Goal: Task Accomplishment & Management: Complete application form

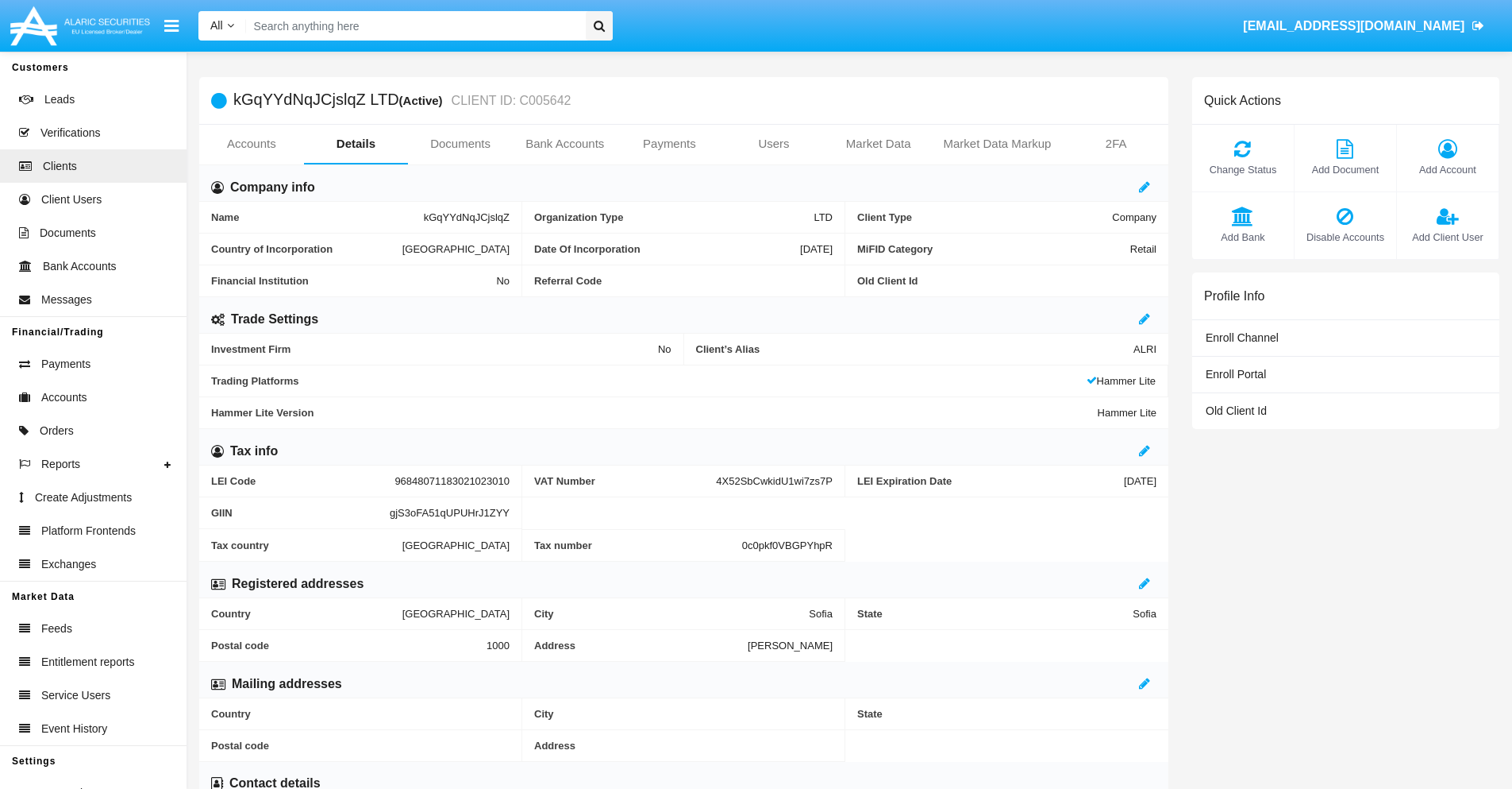
click at [564, 143] on link "Bank Accounts" at bounding box center [565, 144] width 105 height 38
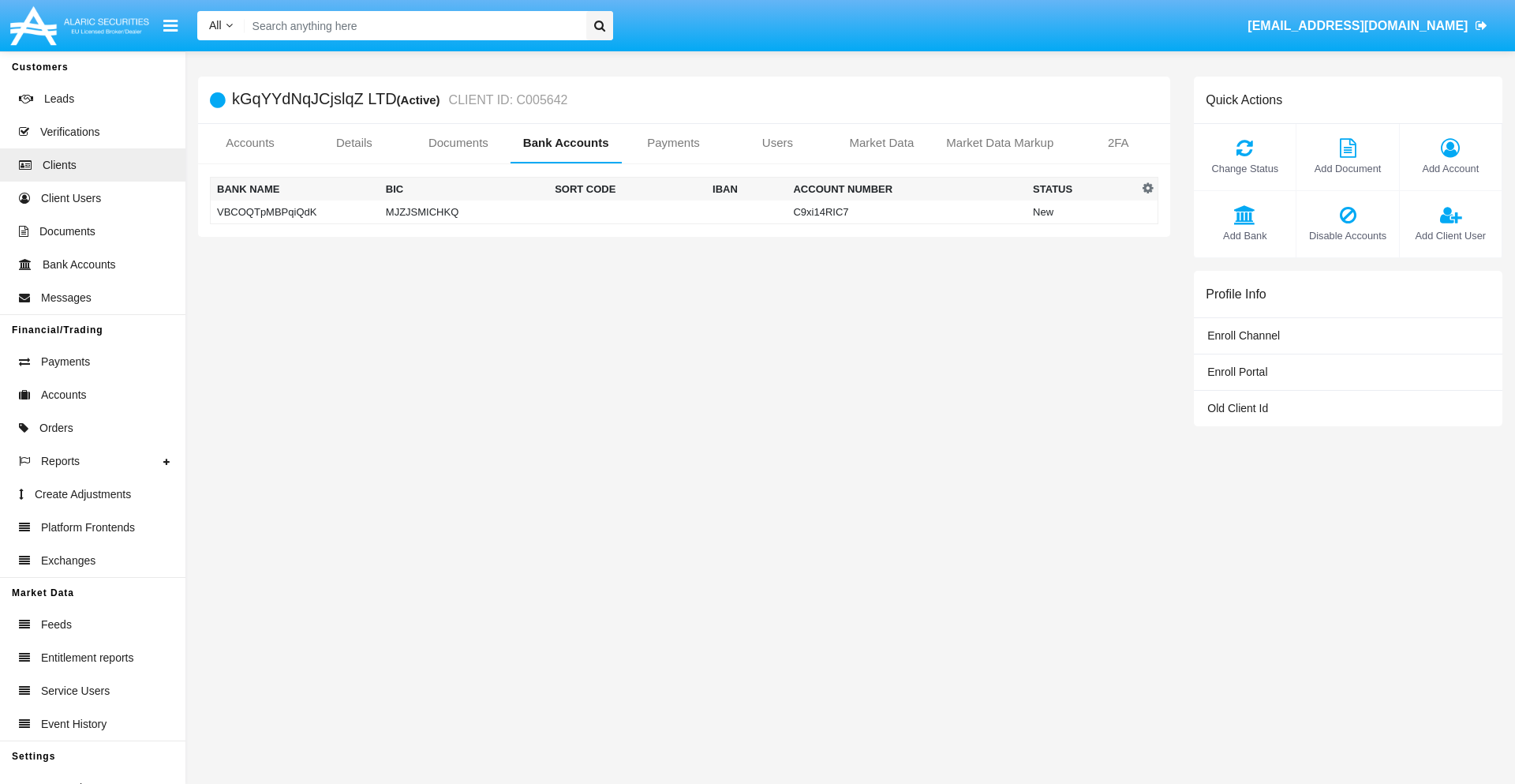
click at [294, 211] on td "VBCOQTpMBPqiQdK" at bounding box center [295, 212] width 169 height 24
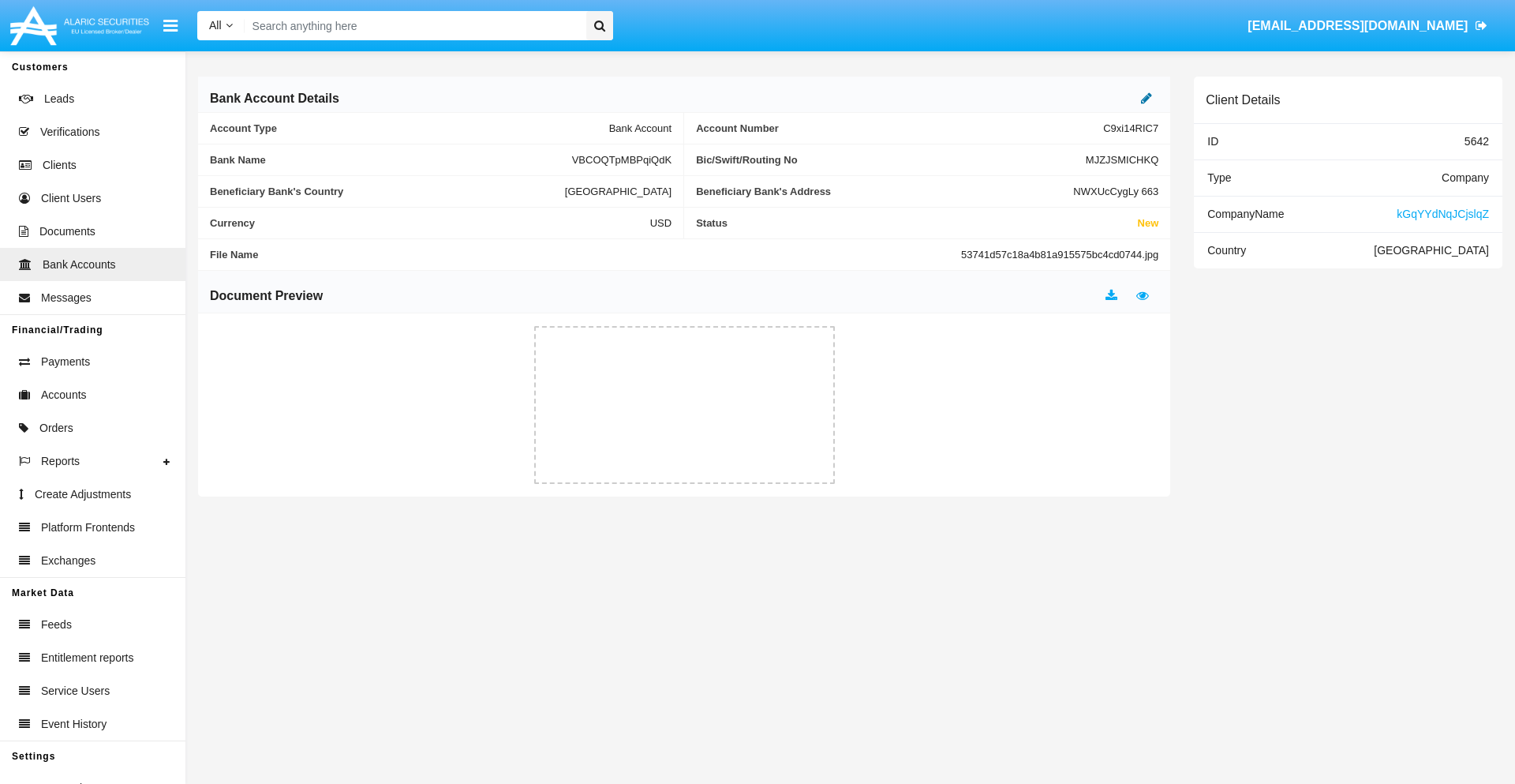
click at [1147, 98] on icon at bounding box center [1146, 97] width 11 height 12
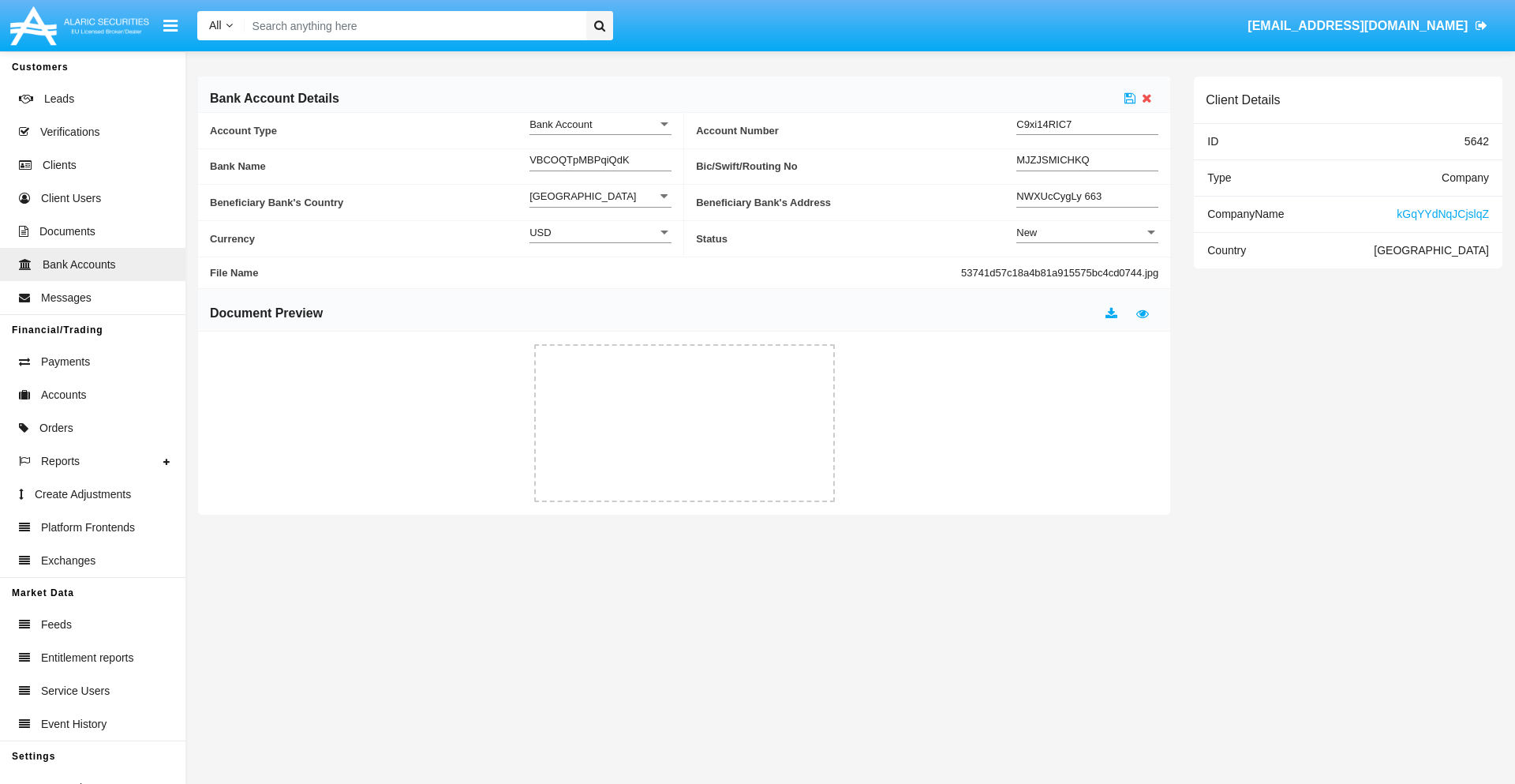
click at [1087, 232] on div "New" at bounding box center [1081, 232] width 128 height 13
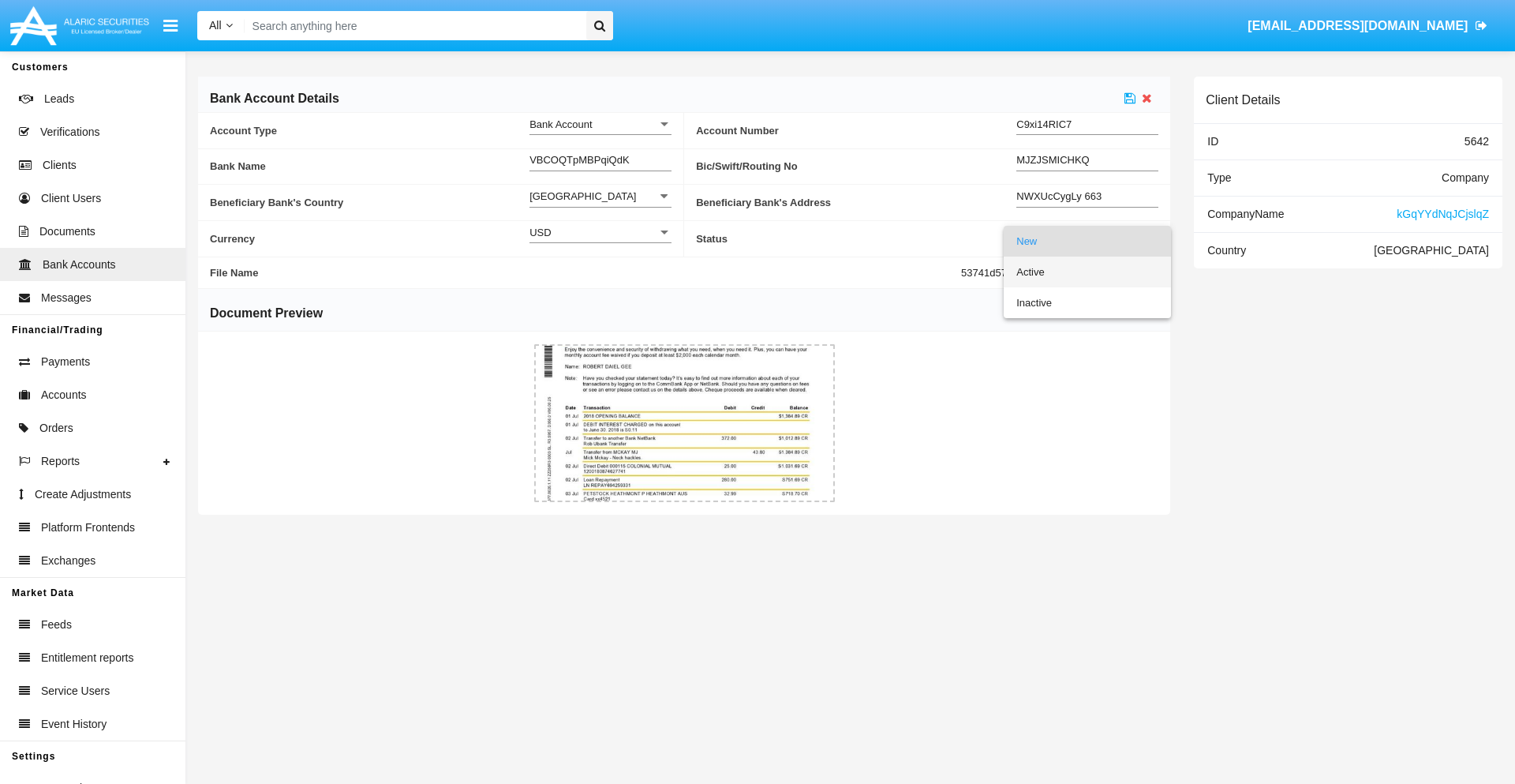
click at [1087, 272] on span "Active" at bounding box center [1087, 271] width 142 height 31
click at [1130, 98] on icon at bounding box center [1130, 97] width 11 height 12
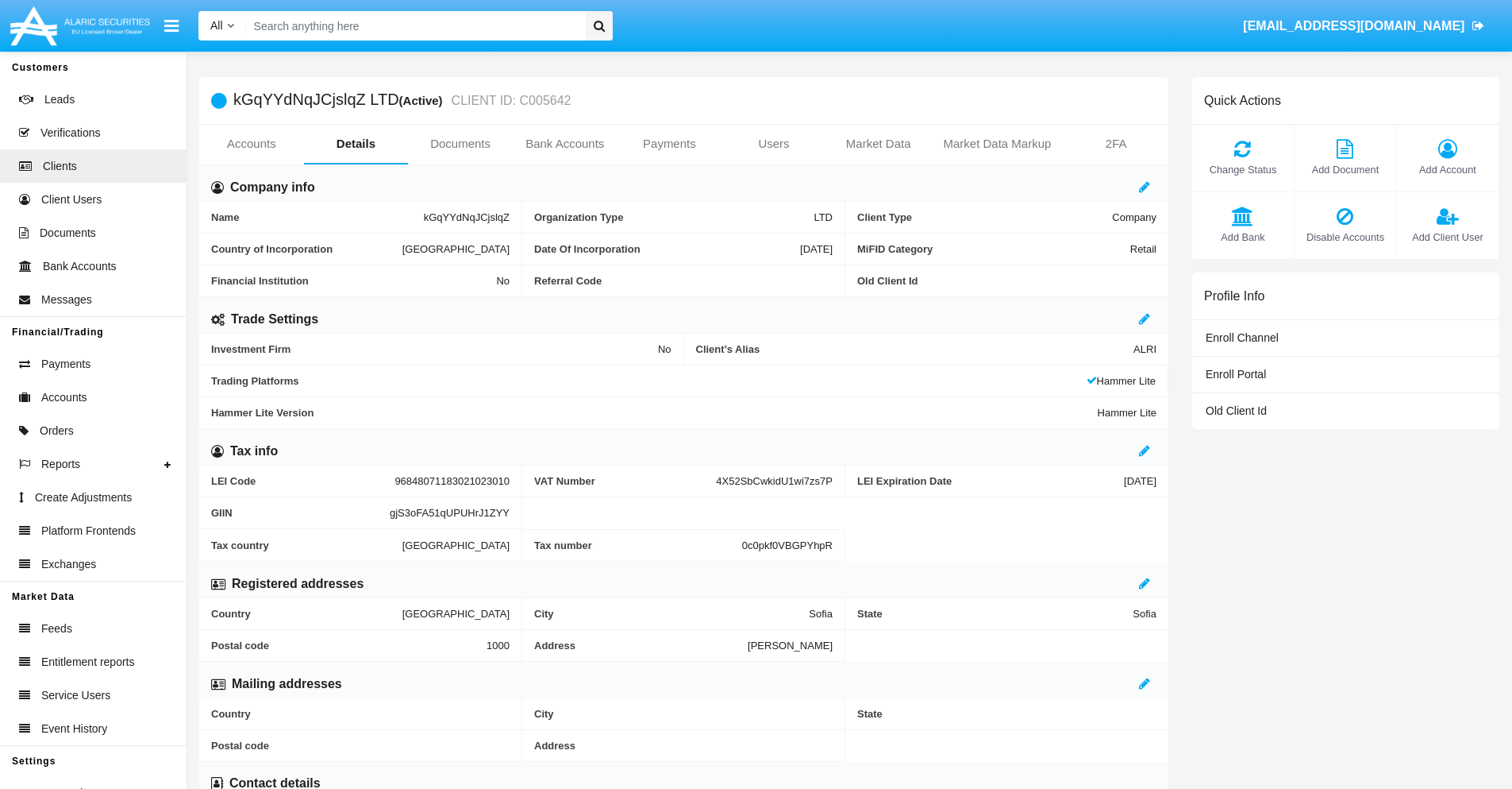
click at [564, 143] on link "Bank Accounts" at bounding box center [565, 144] width 105 height 38
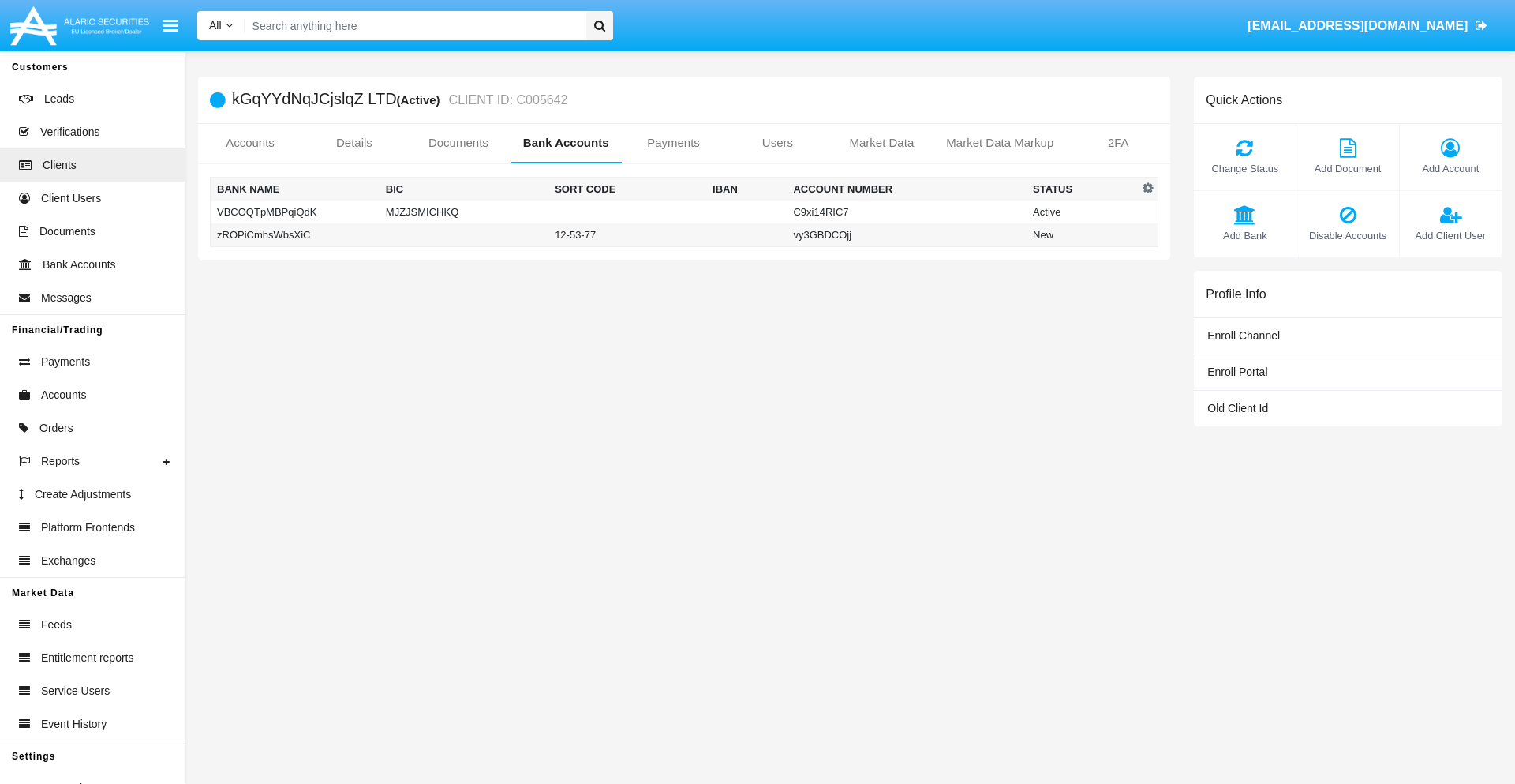
click at [294, 235] on td "zROPiCmhsWbsXiC" at bounding box center [295, 235] width 169 height 24
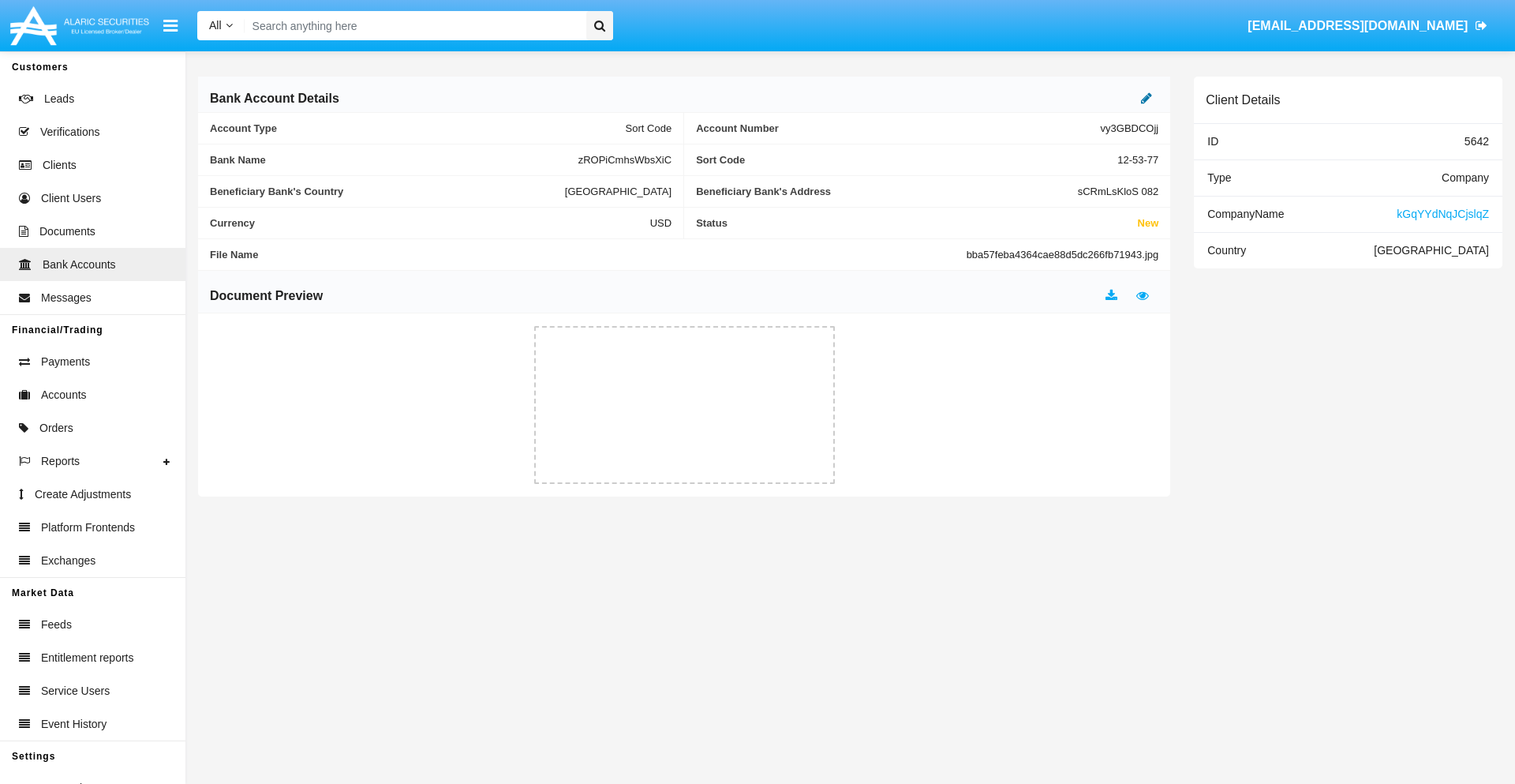
click at [1147, 98] on icon at bounding box center [1146, 97] width 11 height 12
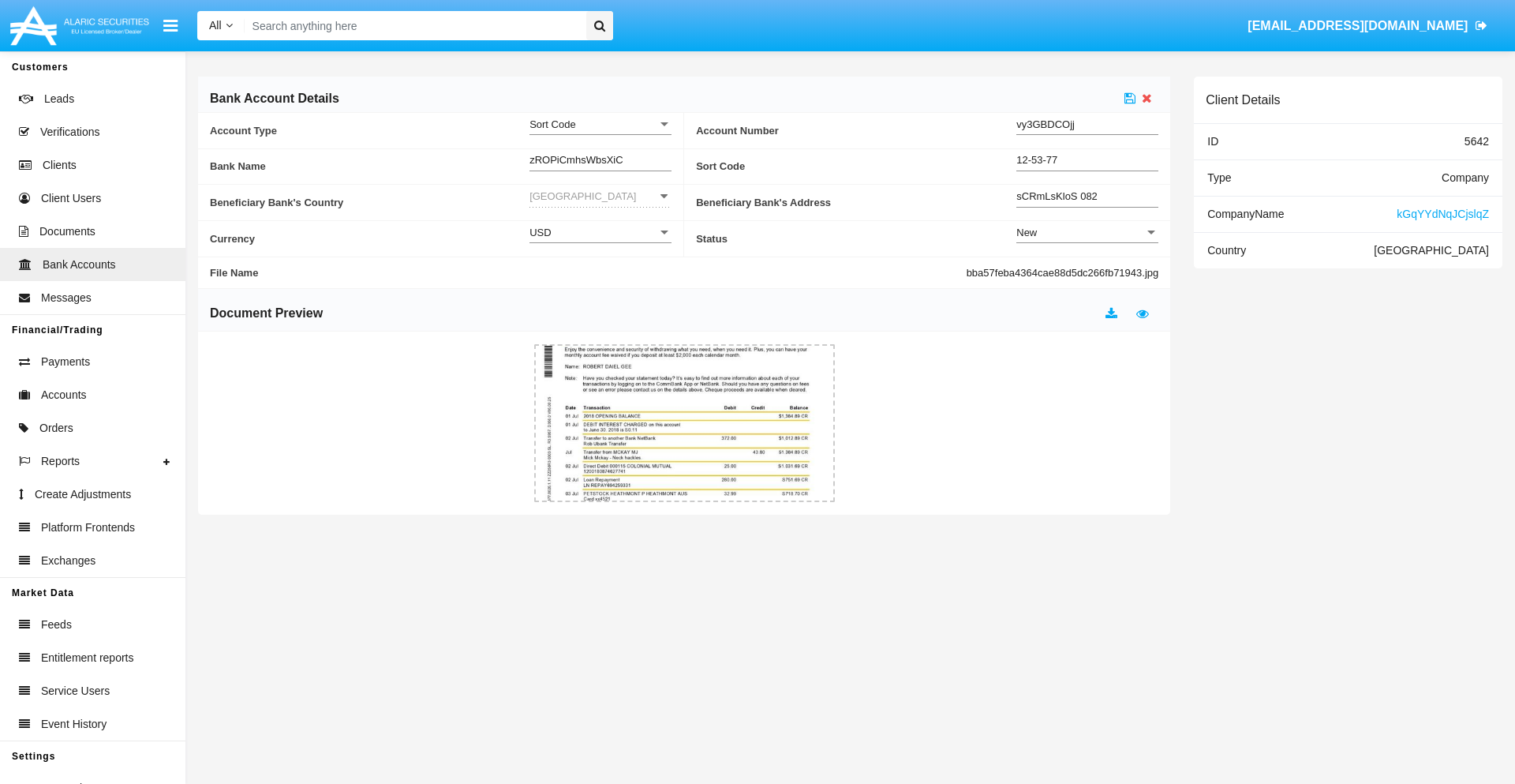
click at [1087, 232] on div "New" at bounding box center [1081, 232] width 128 height 13
click at [1087, 272] on span "Active" at bounding box center [1075, 271] width 117 height 31
click at [1130, 98] on icon at bounding box center [1130, 97] width 11 height 12
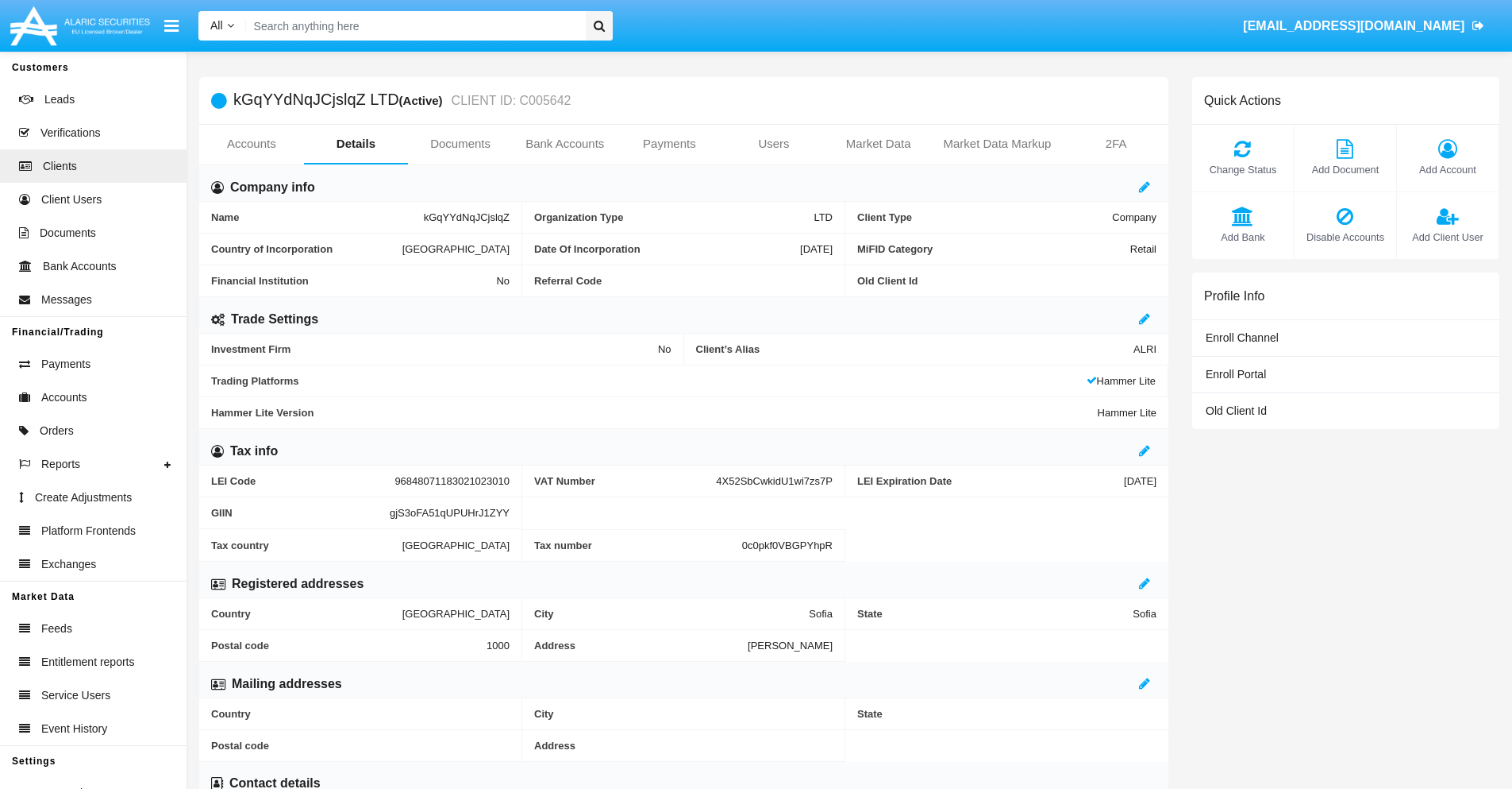
click at [1242, 237] on span "Add Bank" at bounding box center [1243, 237] width 86 height 15
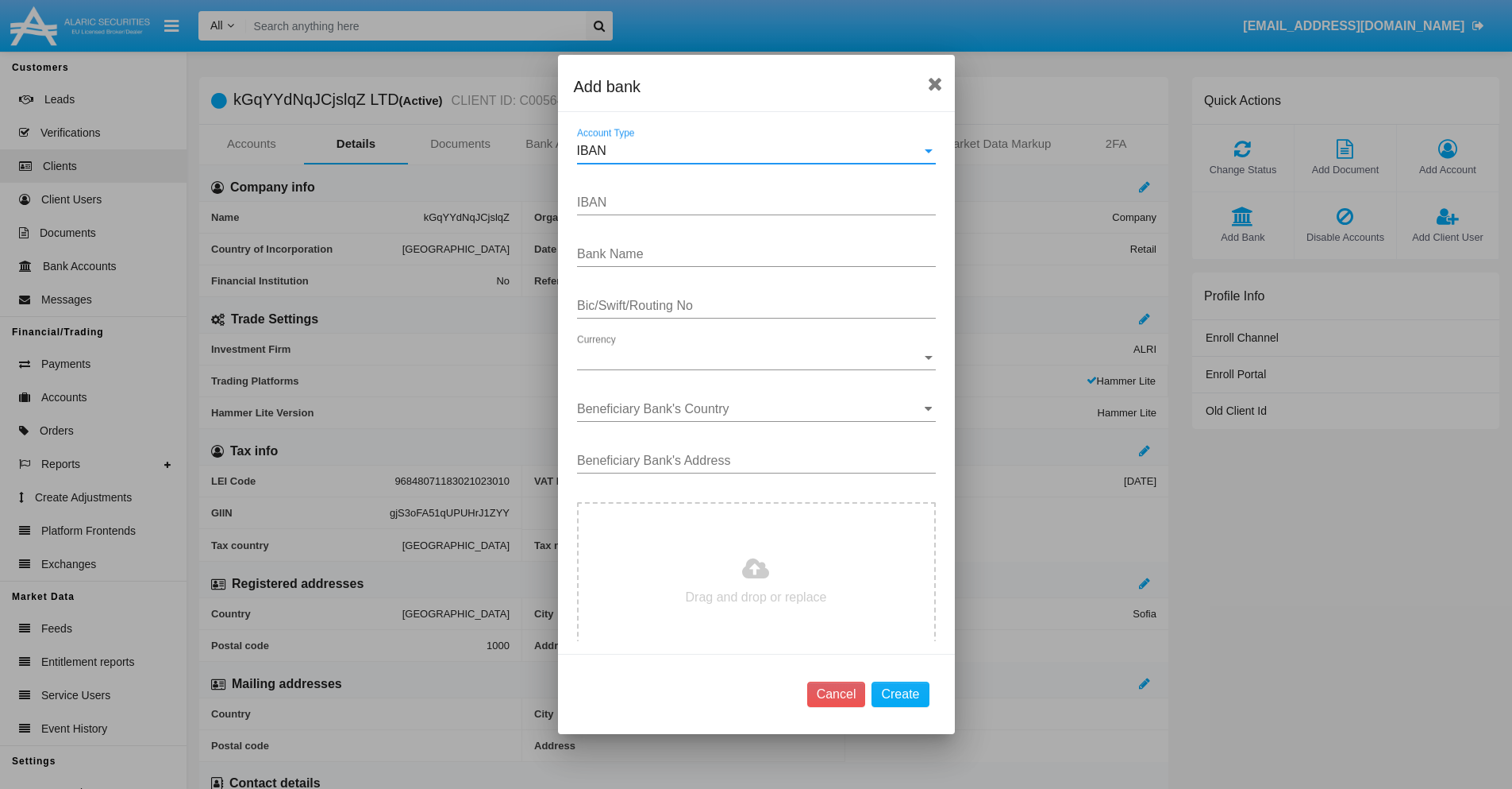
click at [750, 151] on div "IBAN" at bounding box center [748, 150] width 344 height 14
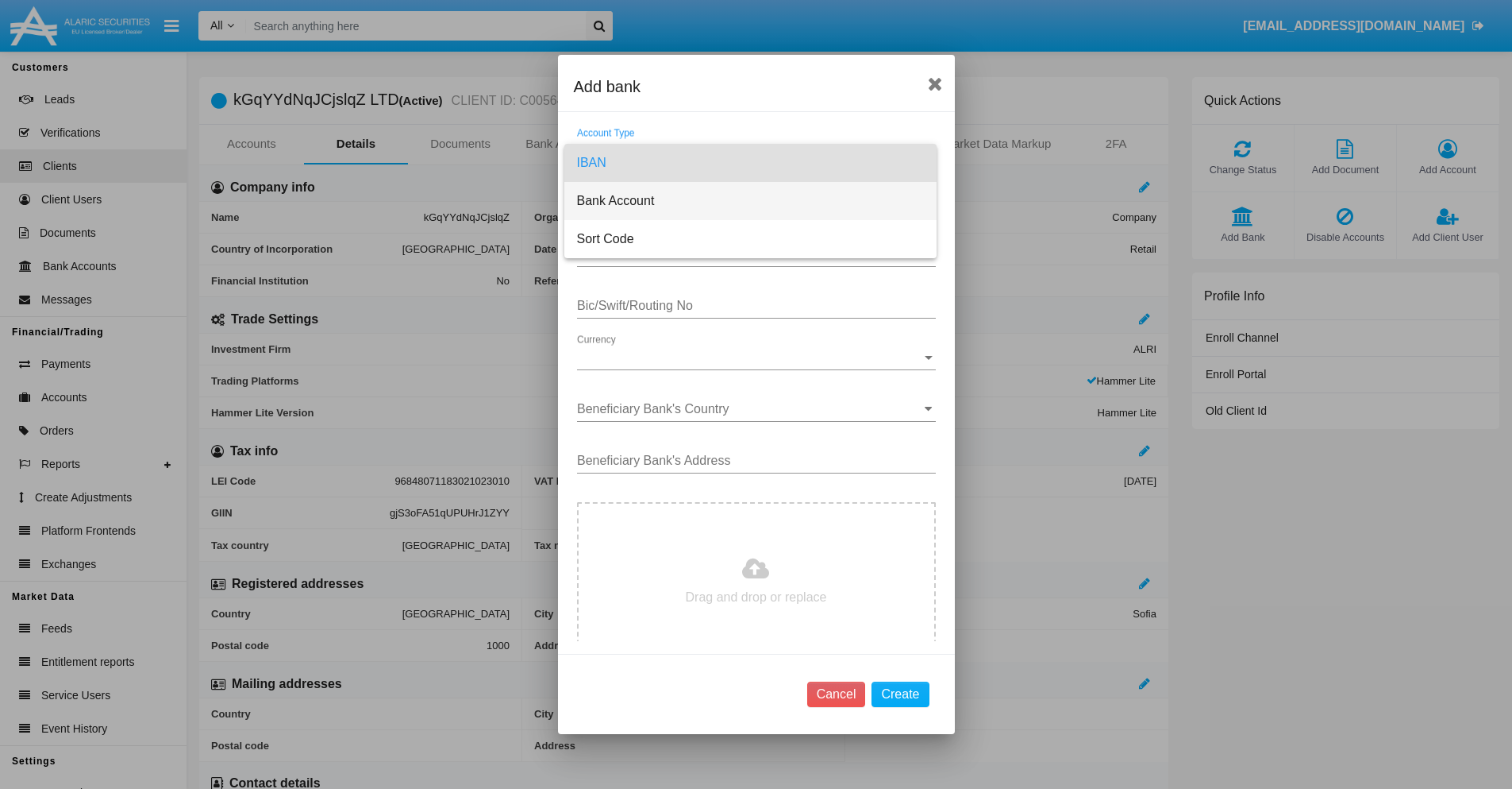
click at [750, 201] on span "Bank Account" at bounding box center [750, 201] width 347 height 38
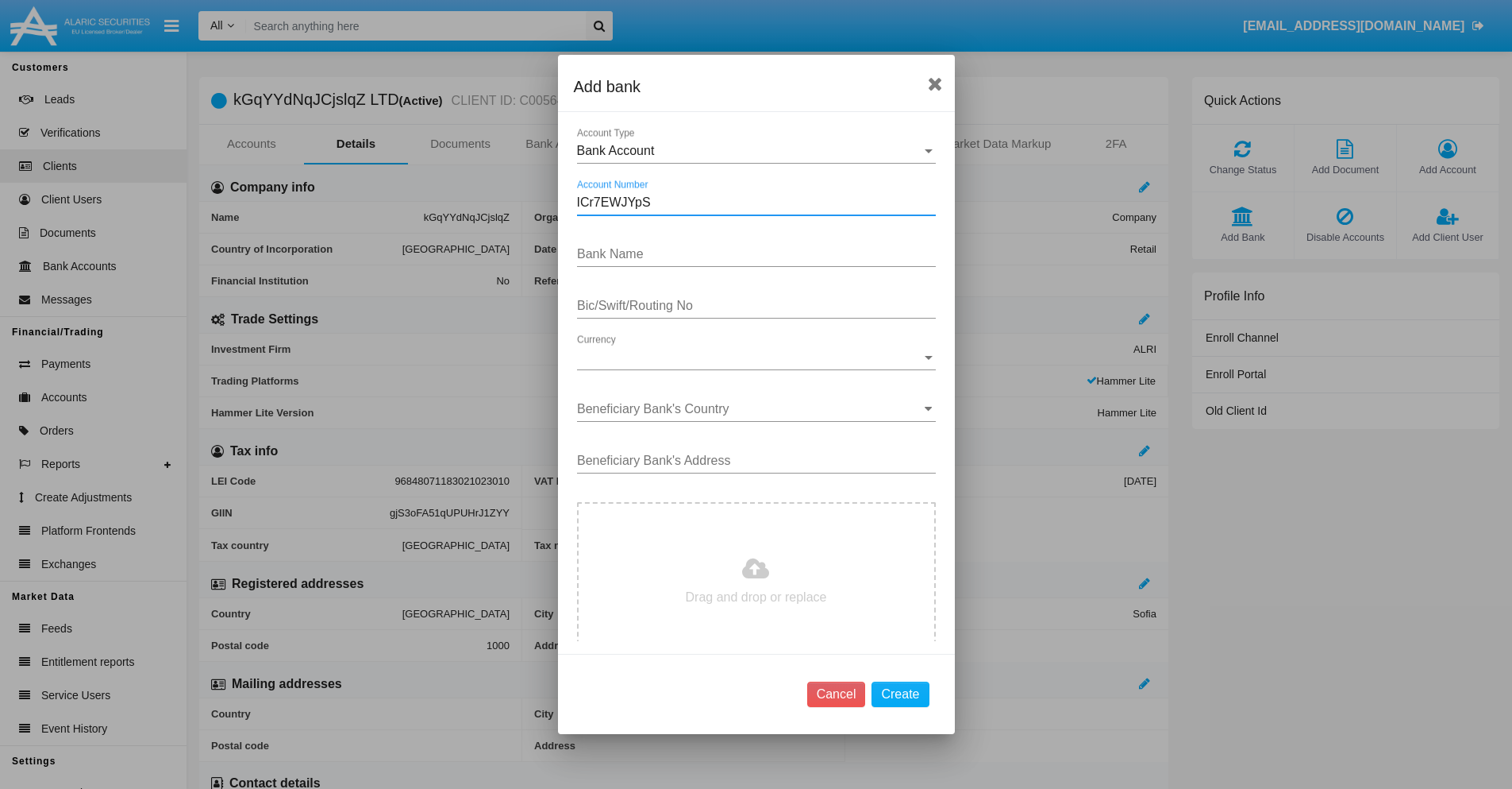
type input "ICr7EWJYpS"
type input "zoJNIdseQdPYznt"
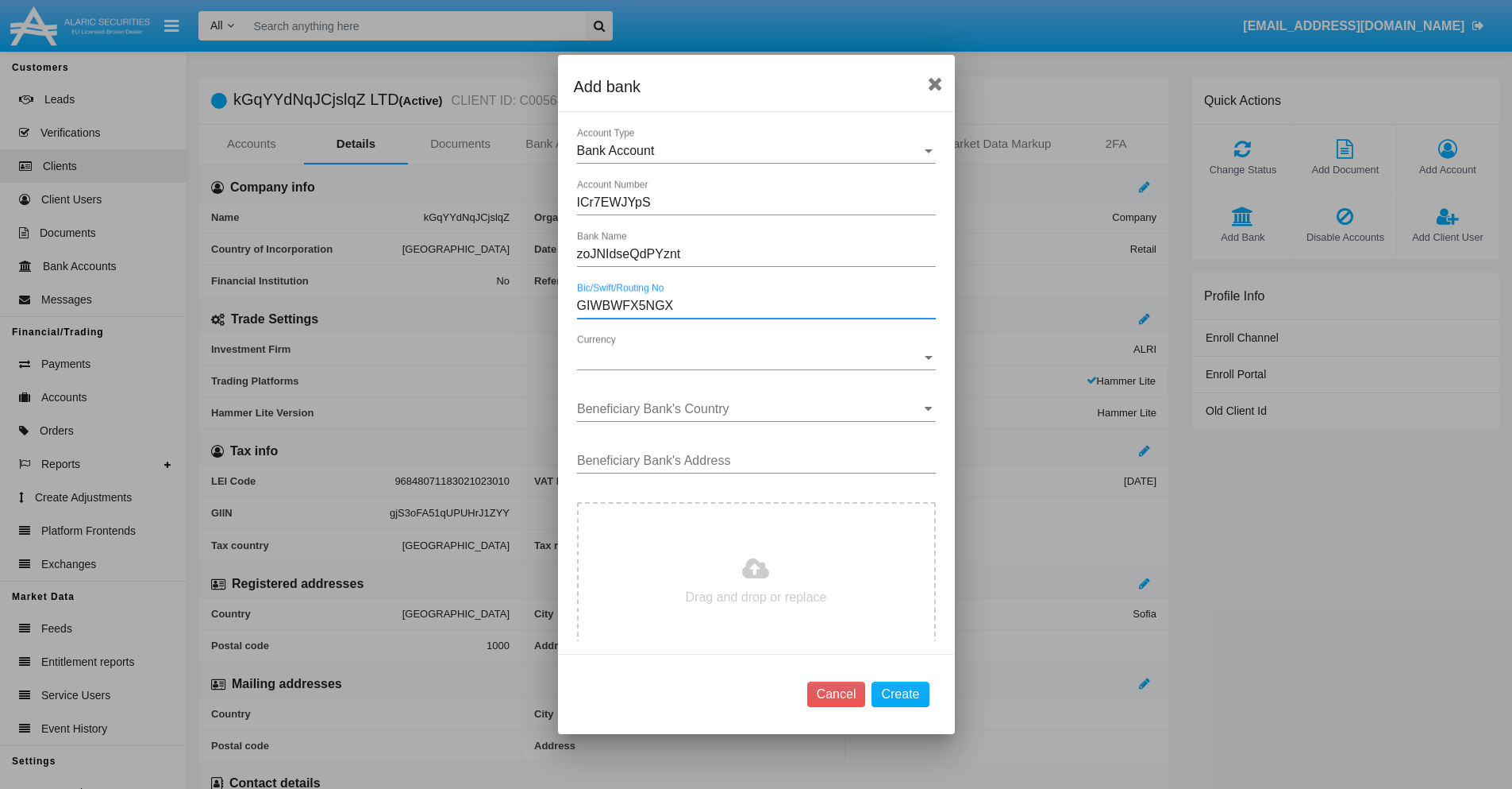
type input "GIWBWFX5NGX"
click at [750, 358] on span "Currency" at bounding box center [748, 357] width 344 height 14
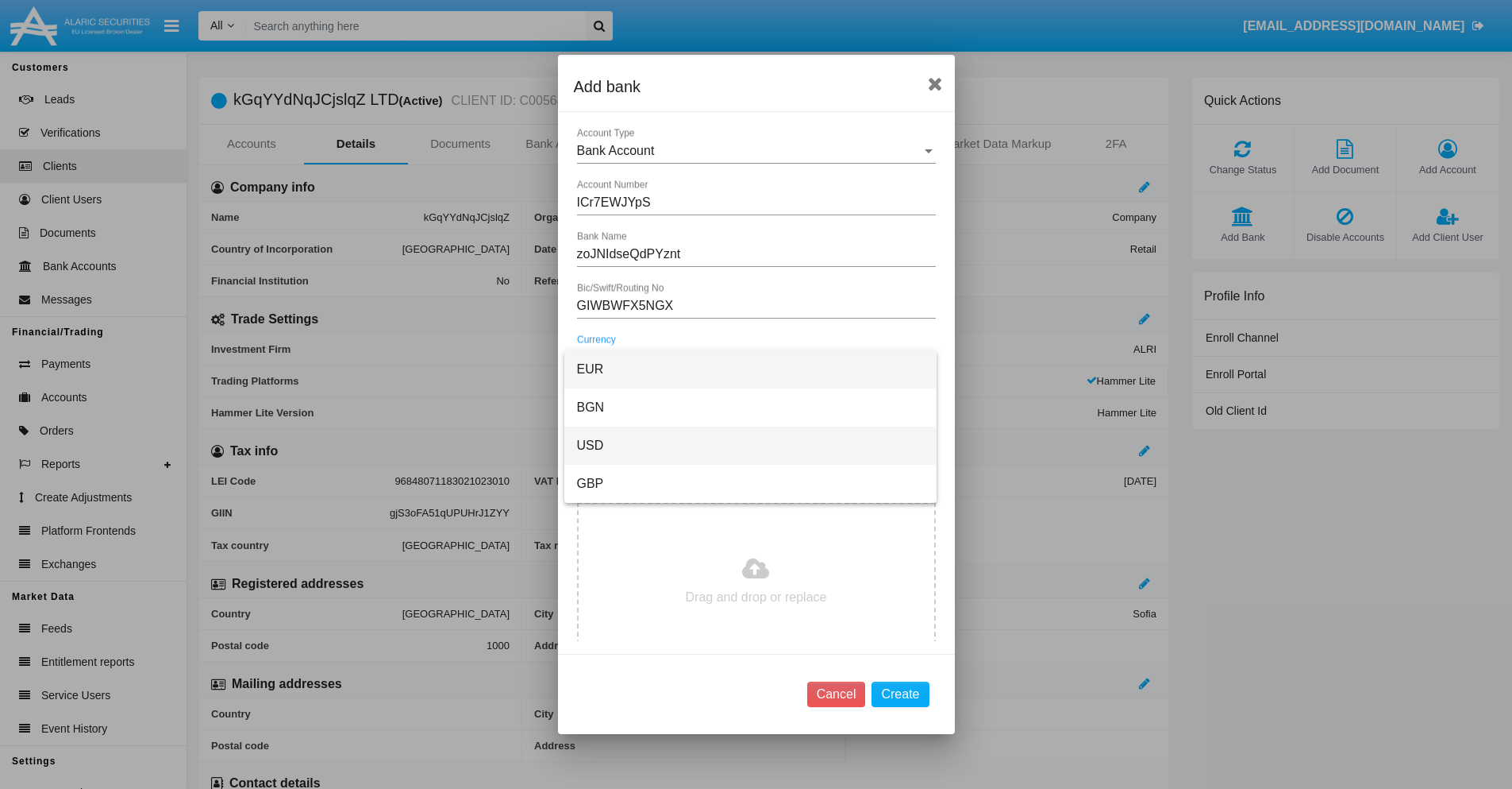
click at [750, 445] on span "USD" at bounding box center [750, 445] width 347 height 38
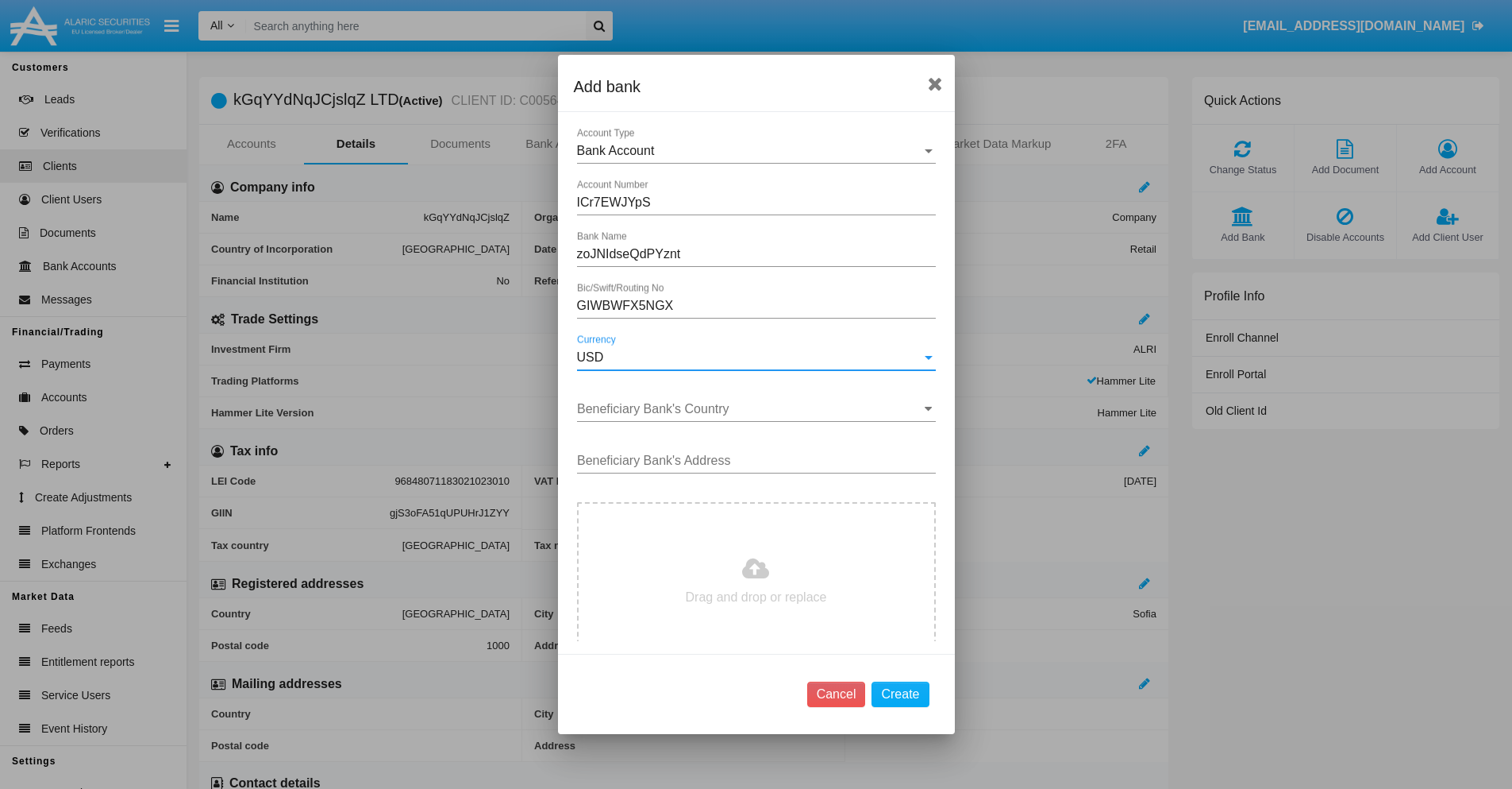
click at [750, 409] on input "Beneficiary Bank's Country" at bounding box center [756, 409] width 358 height 14
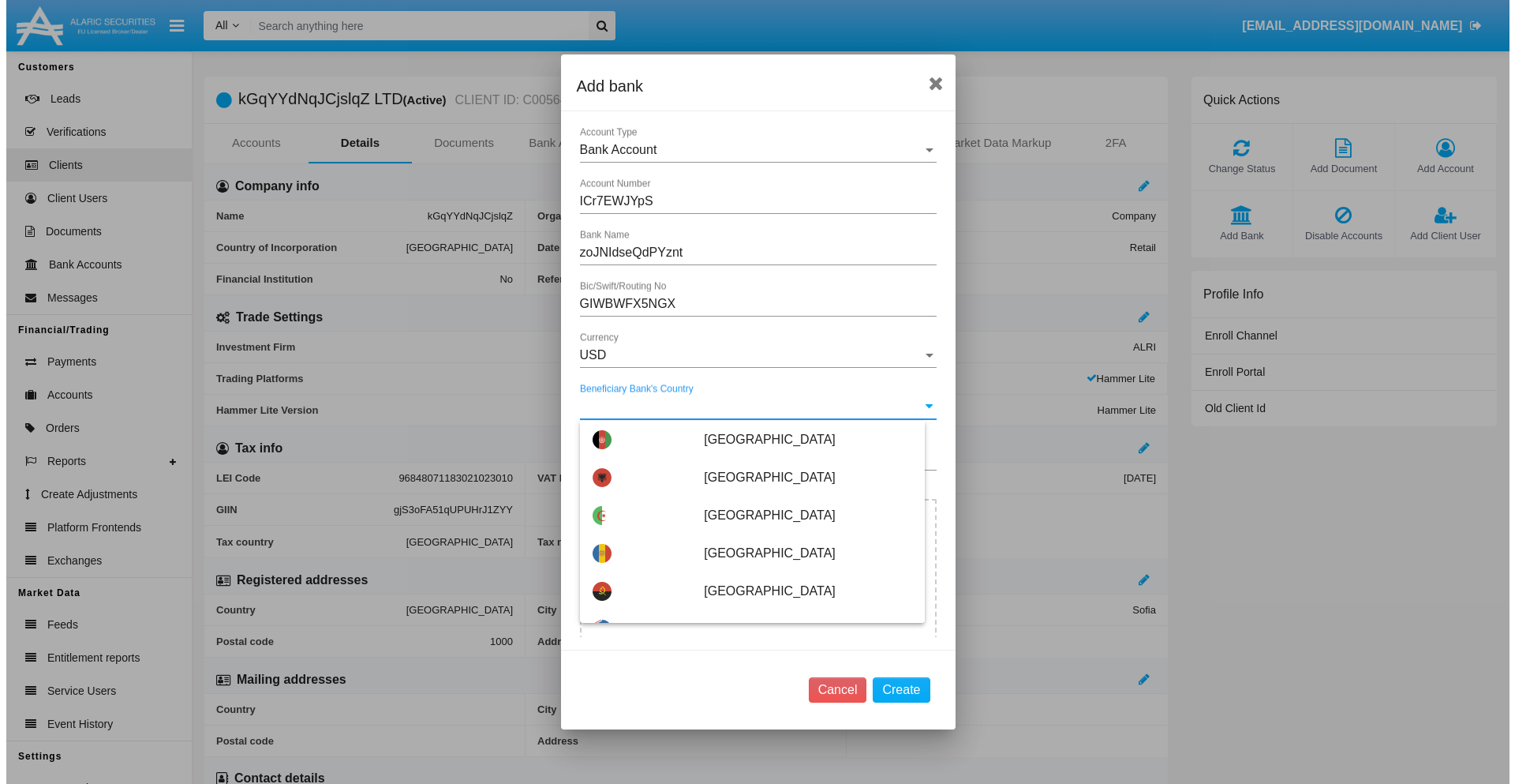
scroll to position [1806, 0]
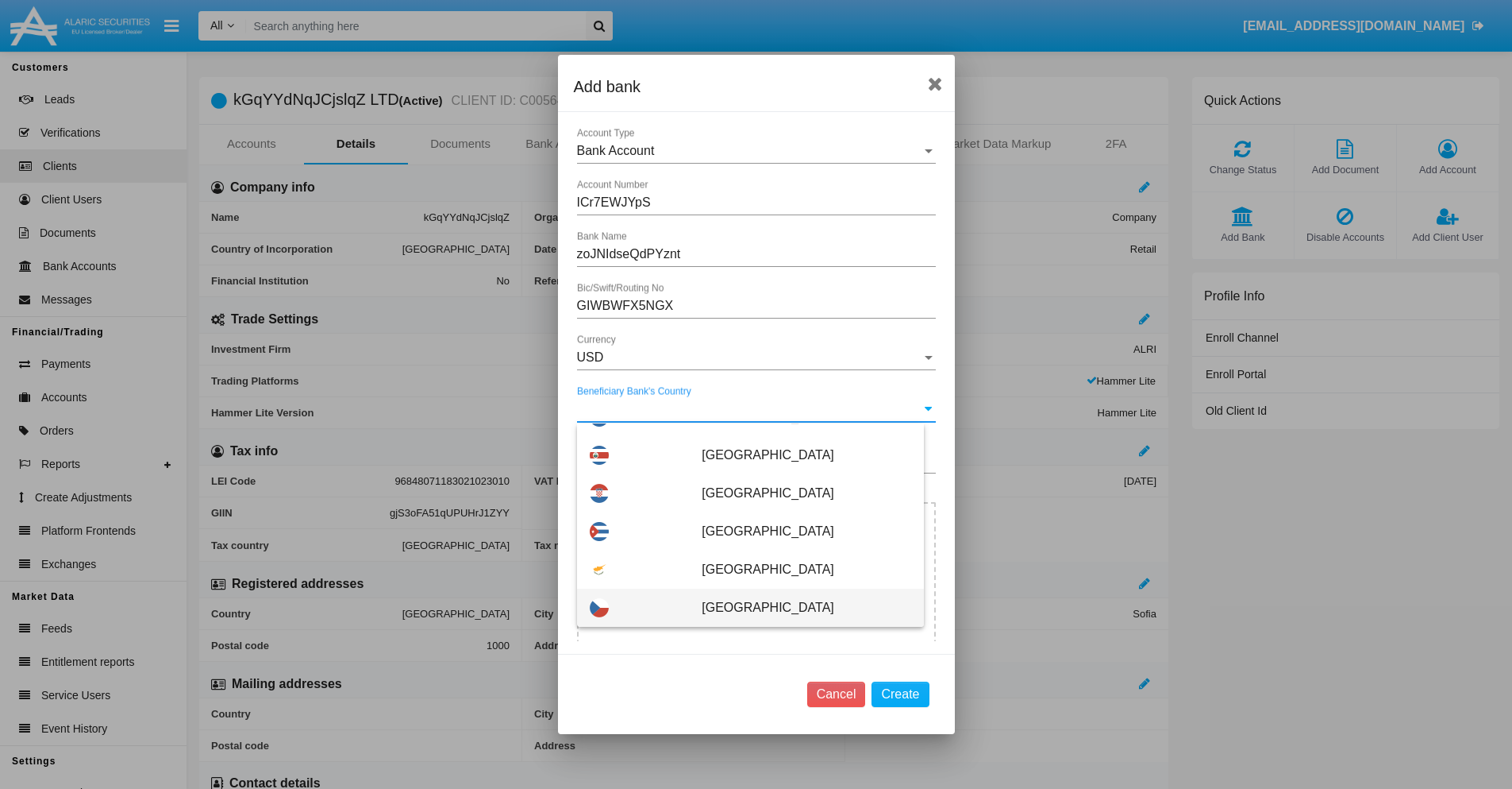
click at [798, 607] on span "[GEOGRAPHIC_DATA]" at bounding box center [806, 608] width 208 height 38
type input "[GEOGRAPHIC_DATA]"
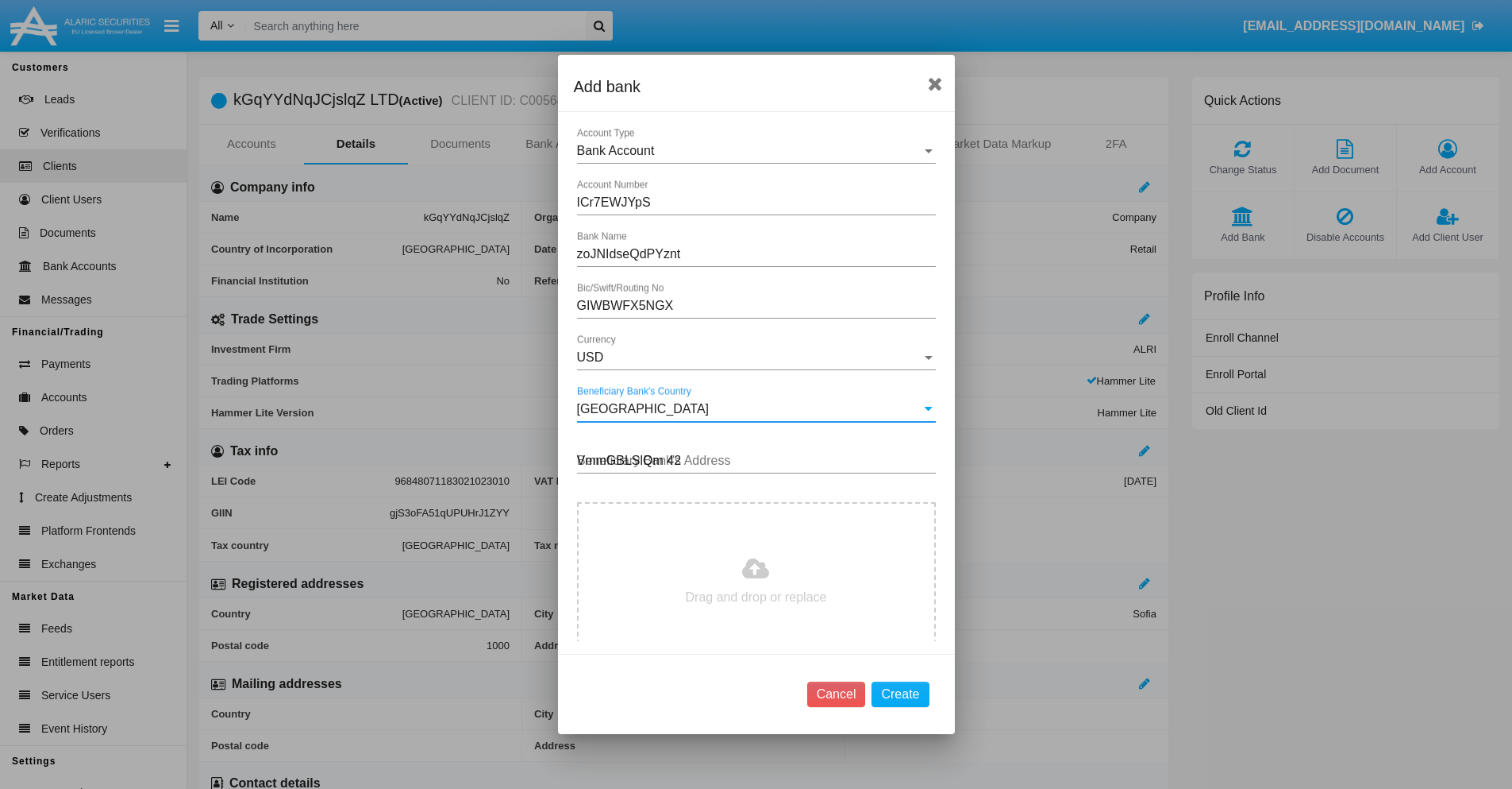
type input "VmmGBLSlQm 421"
type input "C:\fakepath\bank-statement.png"
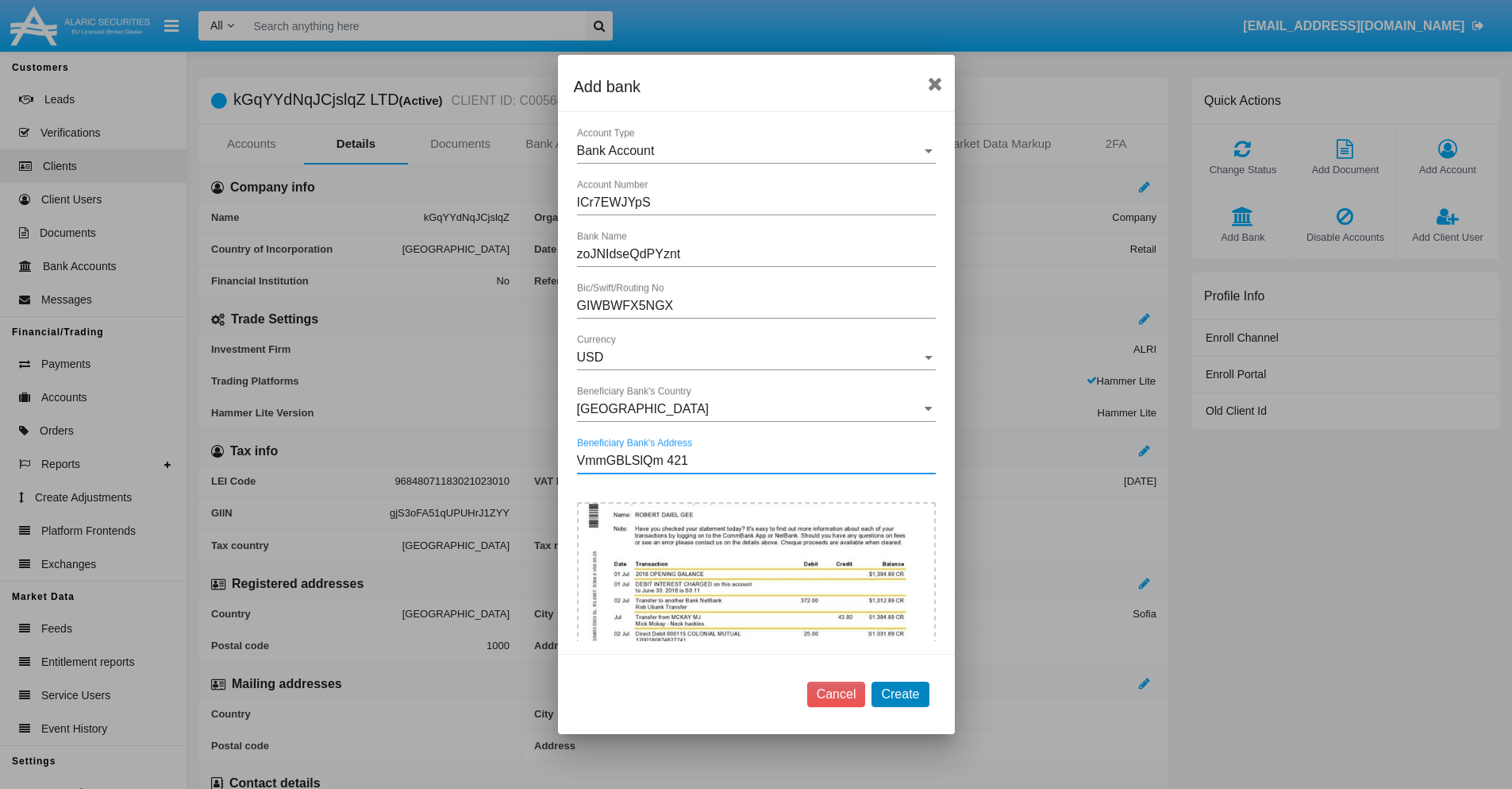
click at [900, 693] on button "Create" at bounding box center [900, 694] width 58 height 25
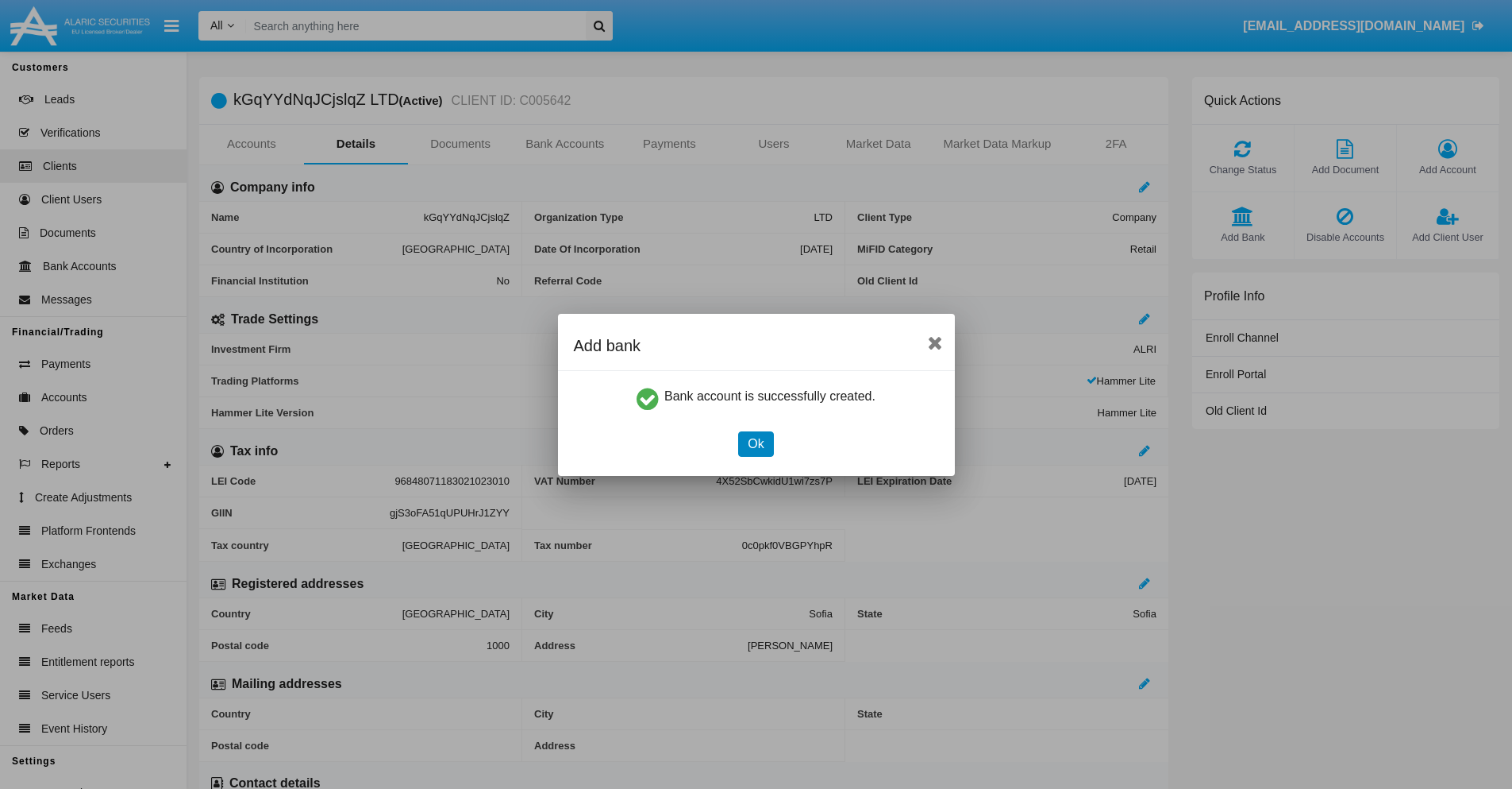
click at [756, 443] on button "Ok" at bounding box center [756, 444] width 35 height 25
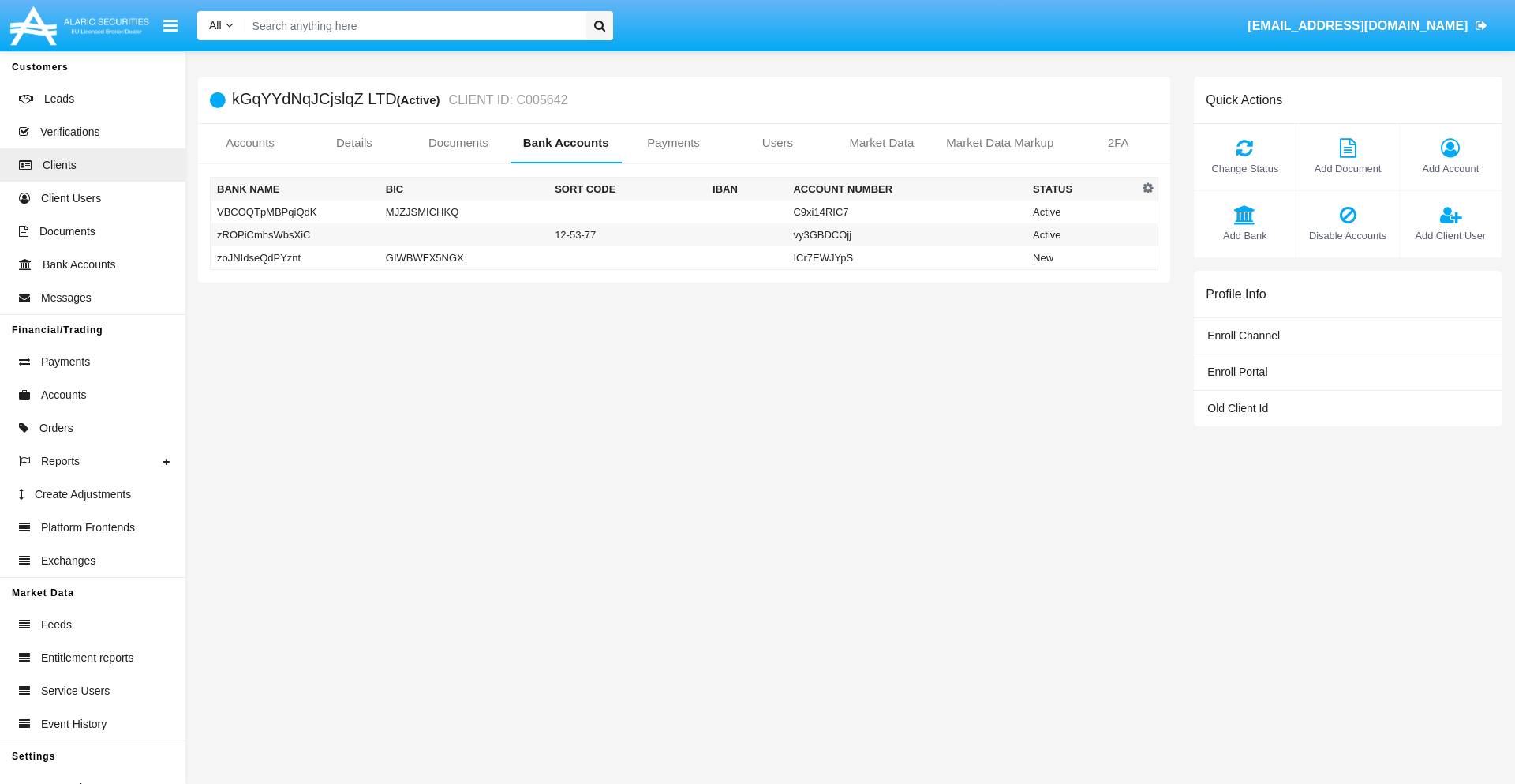
click at [294, 257] on td "zoJNIdseQdPYznt" at bounding box center [295, 258] width 169 height 24
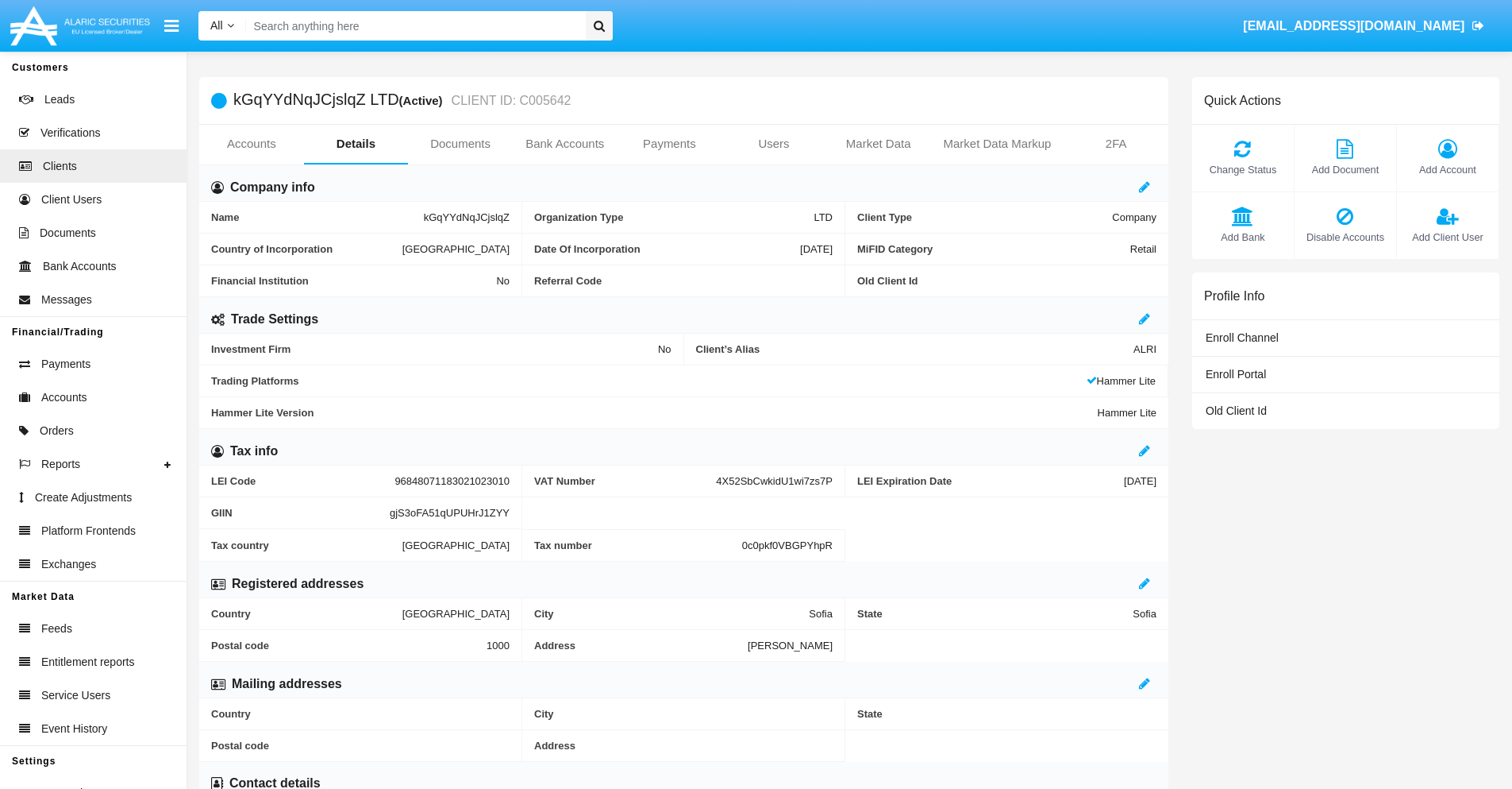
click at [1242, 237] on span "Add Bank" at bounding box center [1243, 237] width 86 height 15
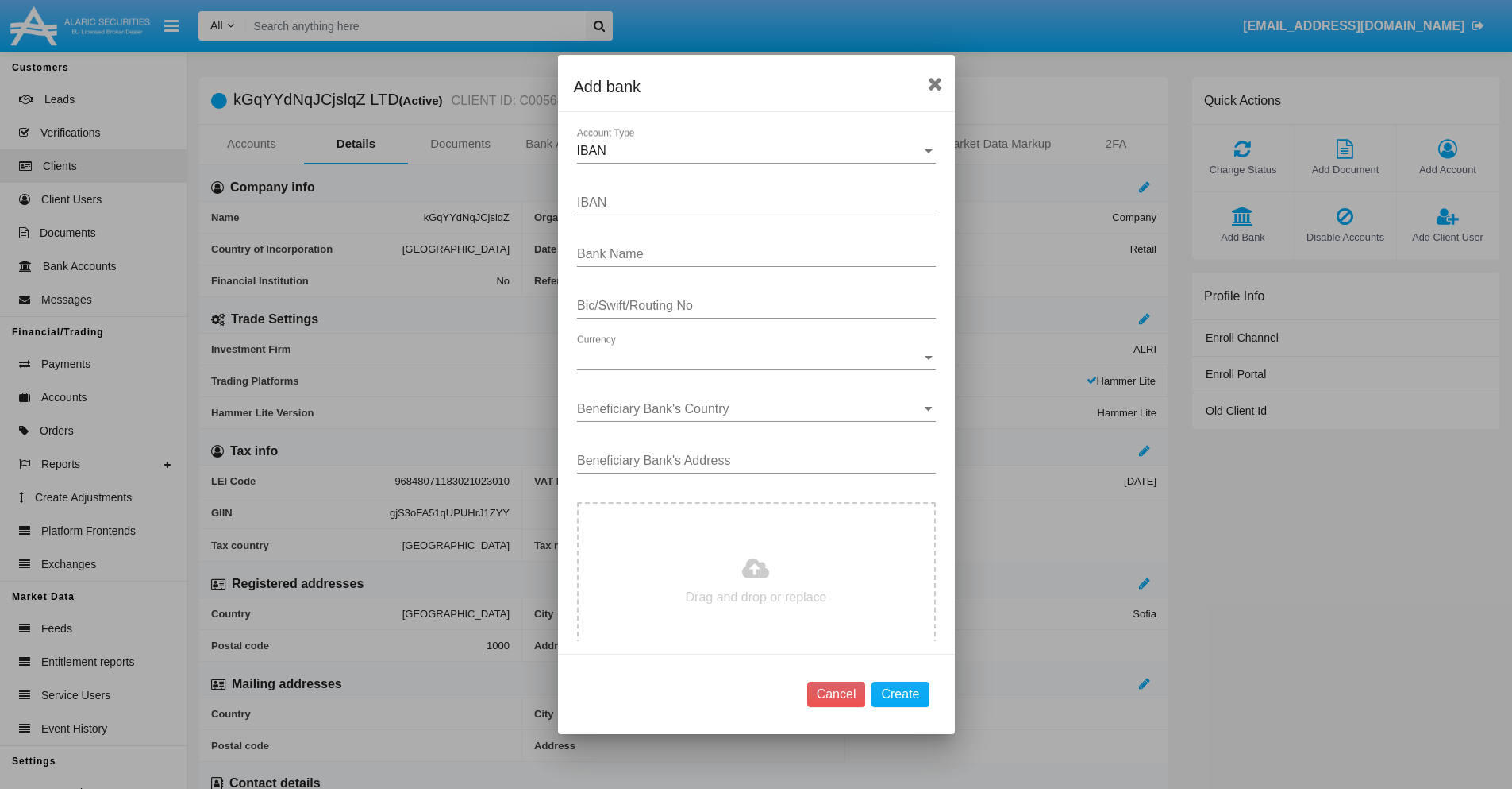
click at [750, 151] on div "IBAN" at bounding box center [748, 150] width 344 height 14
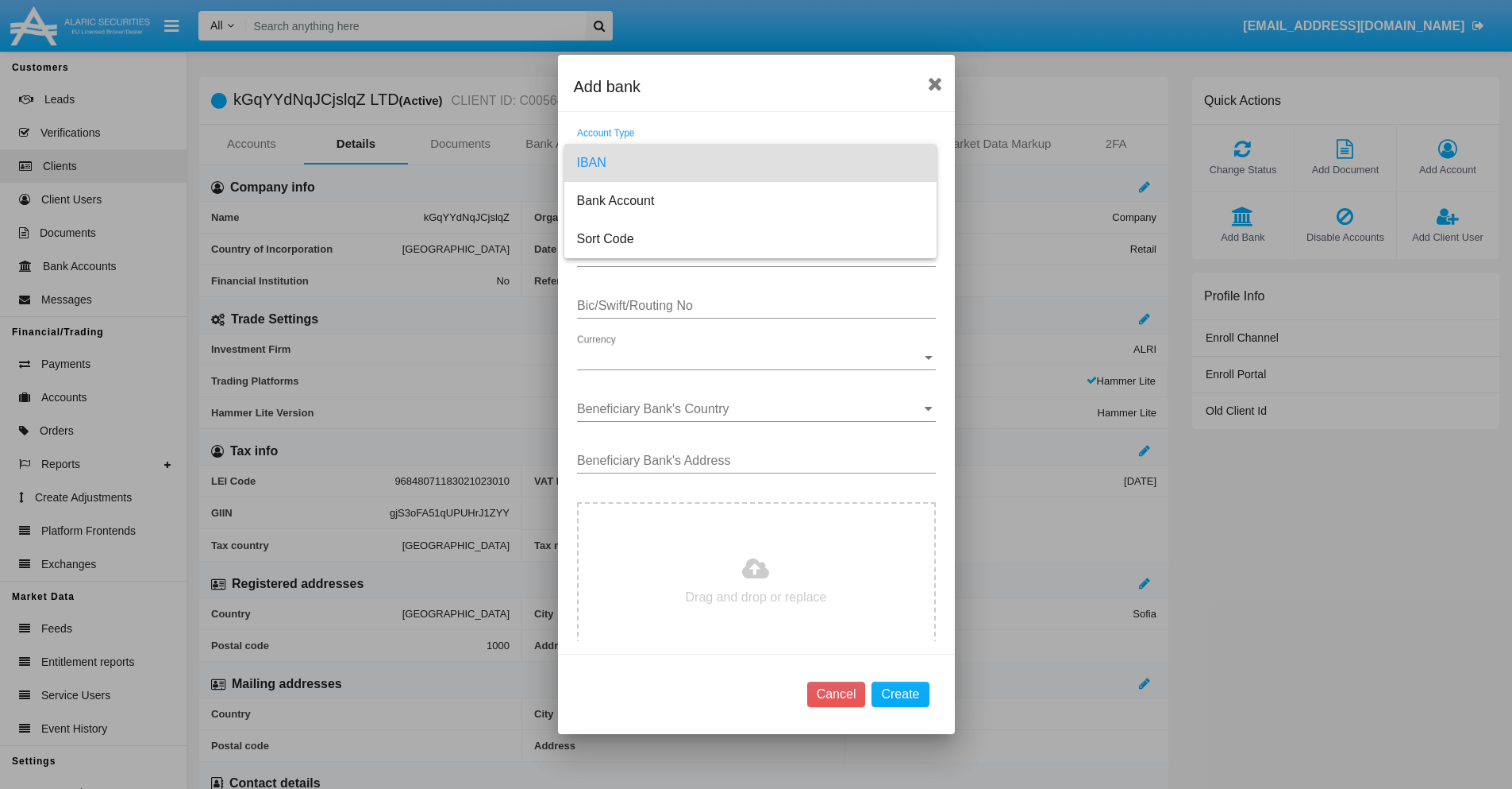
click at [750, 163] on span "IBAN" at bounding box center [750, 163] width 347 height 38
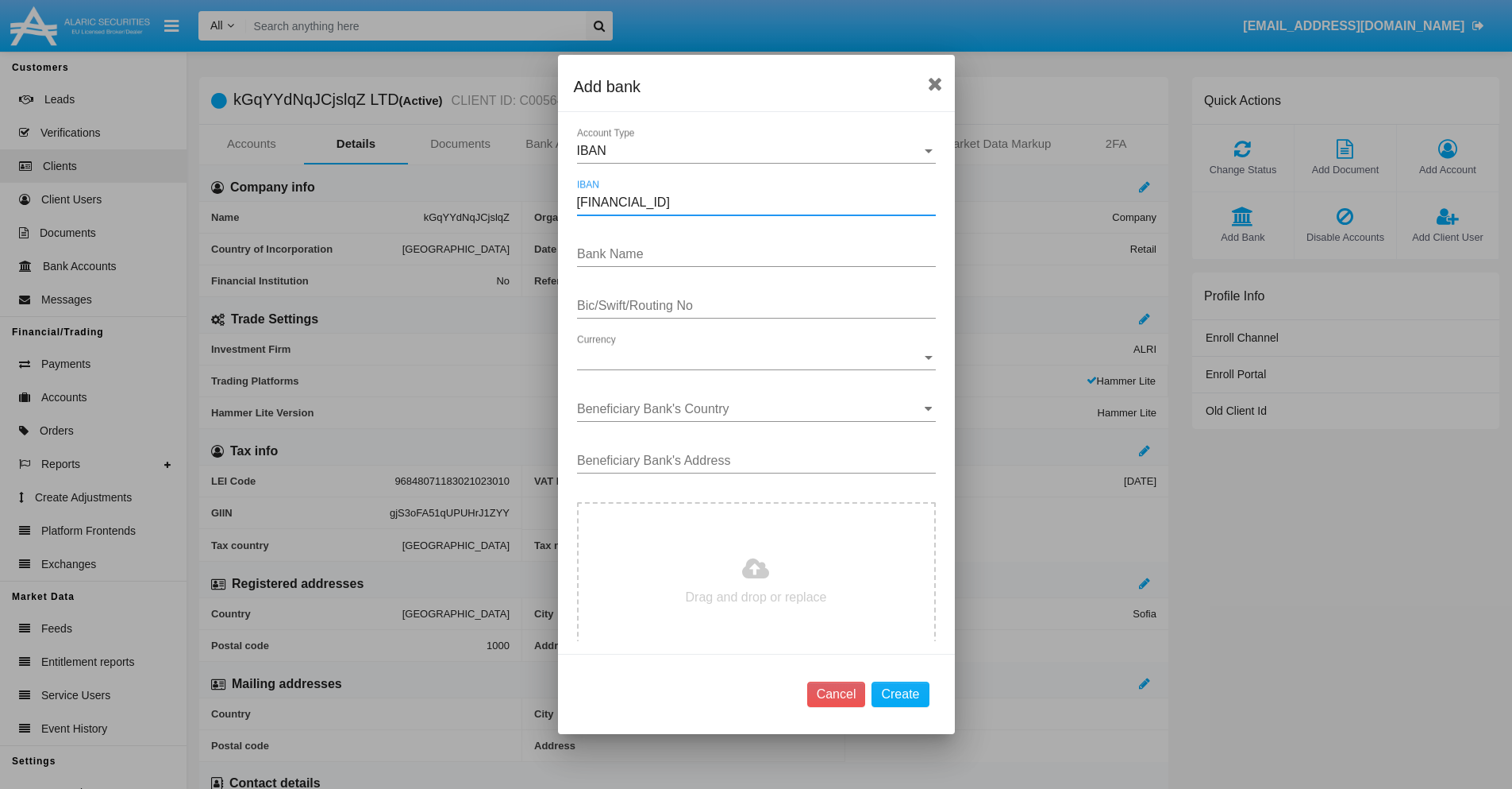
type input "[FINANCIAL_ID]"
type input "VVarMDqsXHACUmK"
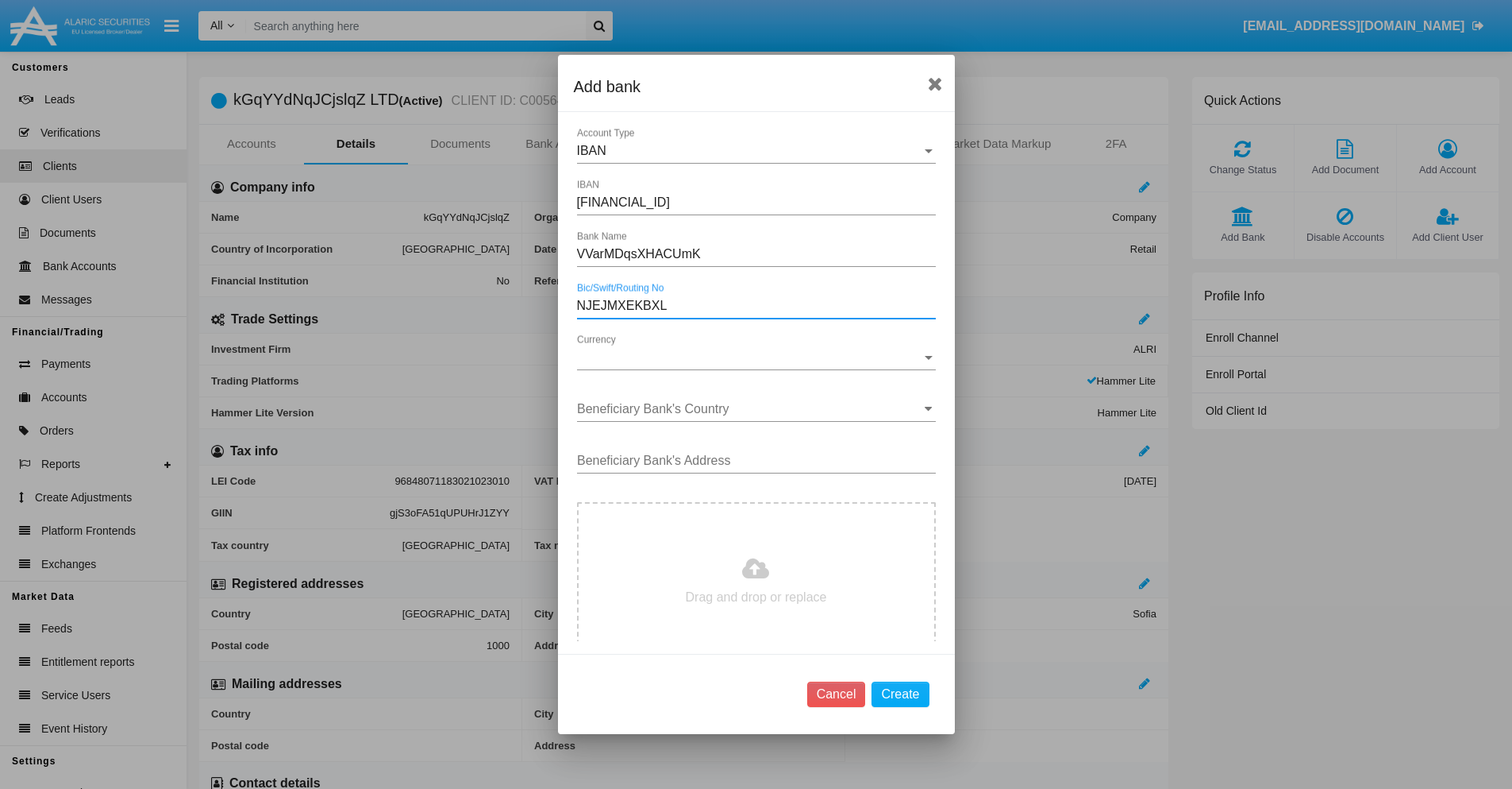
type input "NJEJMXEKBXL"
click at [750, 358] on span "Currency" at bounding box center [748, 357] width 344 height 14
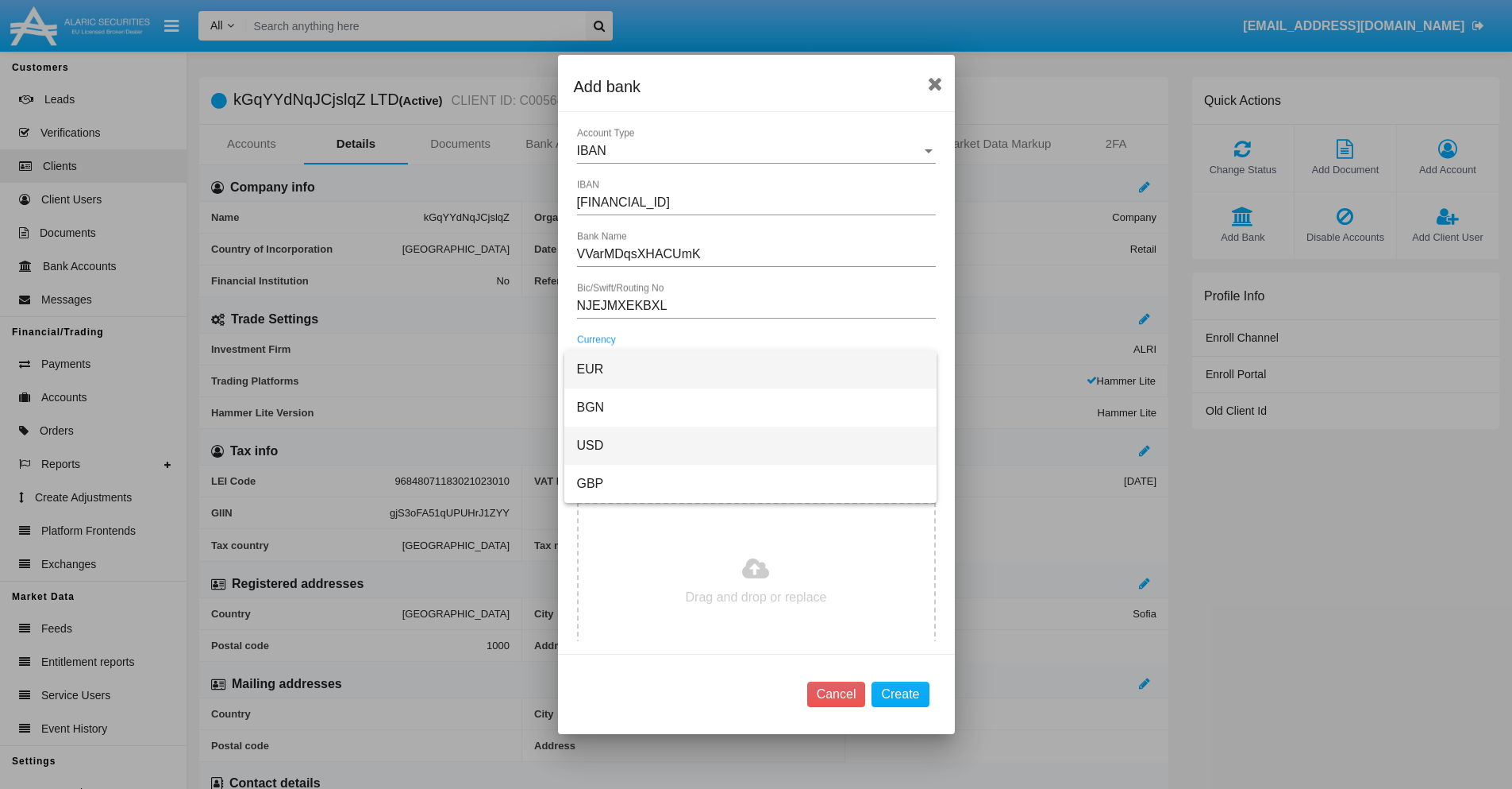
click at [750, 445] on span "USD" at bounding box center [750, 445] width 347 height 38
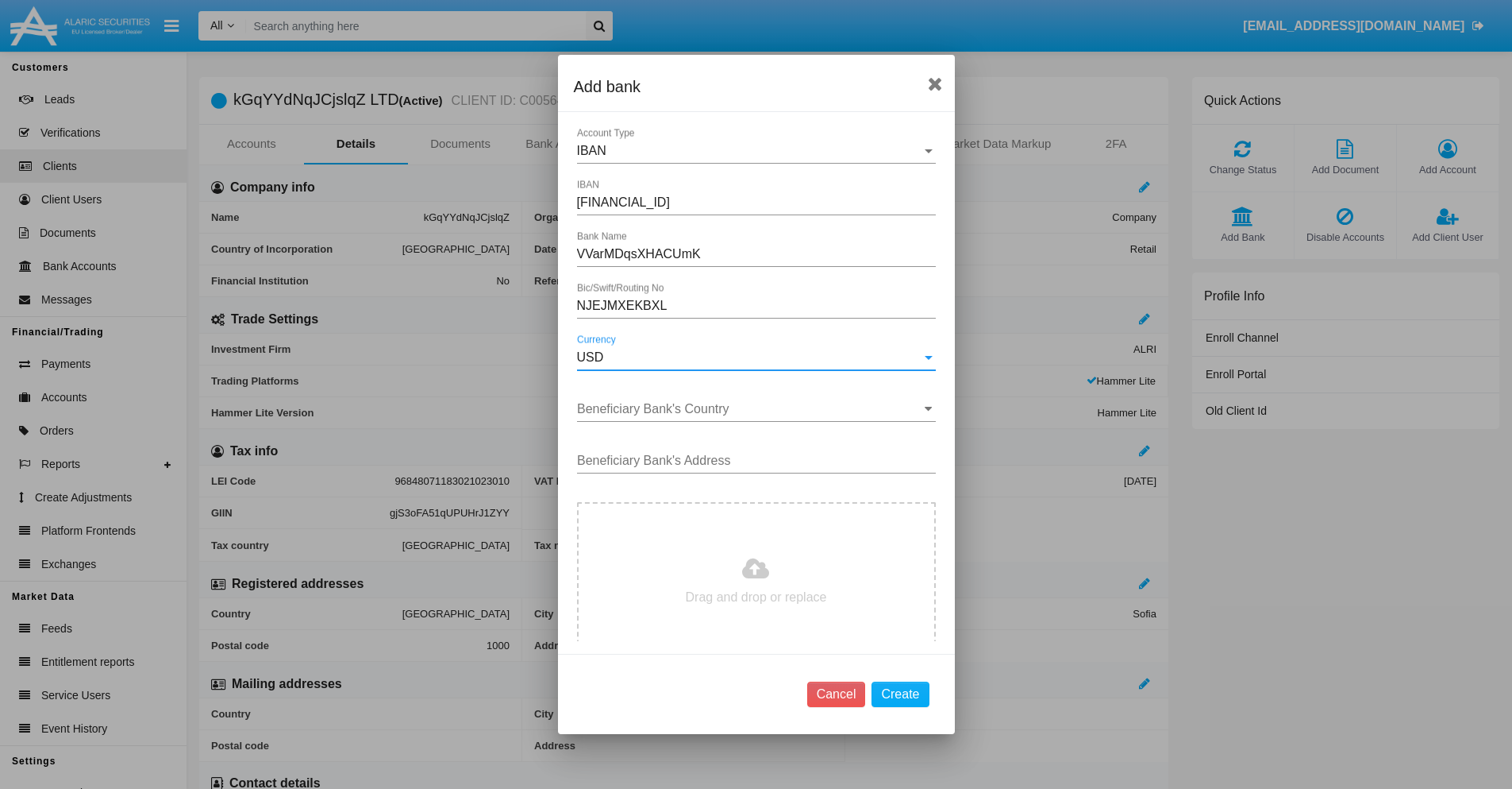
click at [750, 409] on input "Beneficiary Bank's Country" at bounding box center [756, 409] width 358 height 14
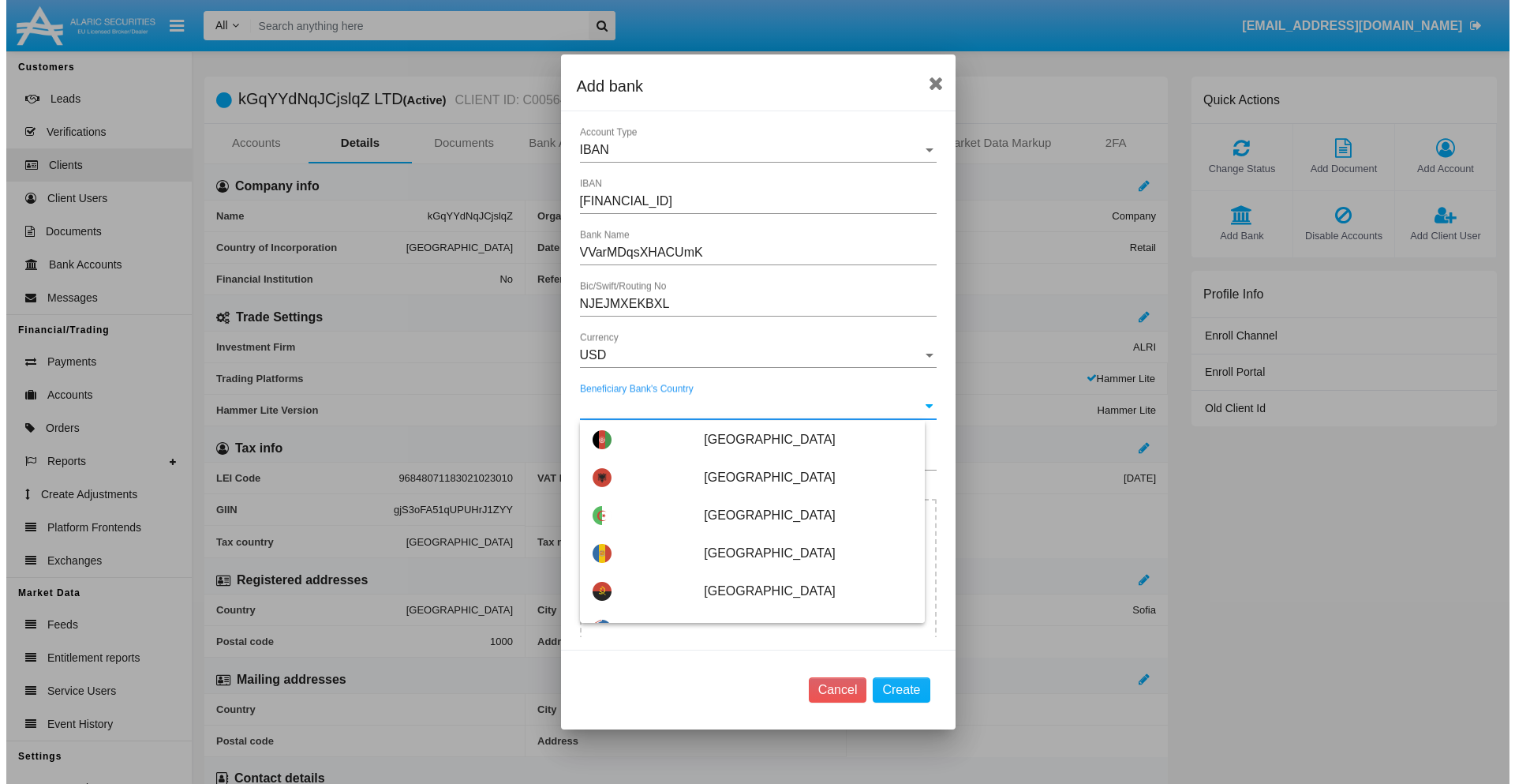
scroll to position [6654, 0]
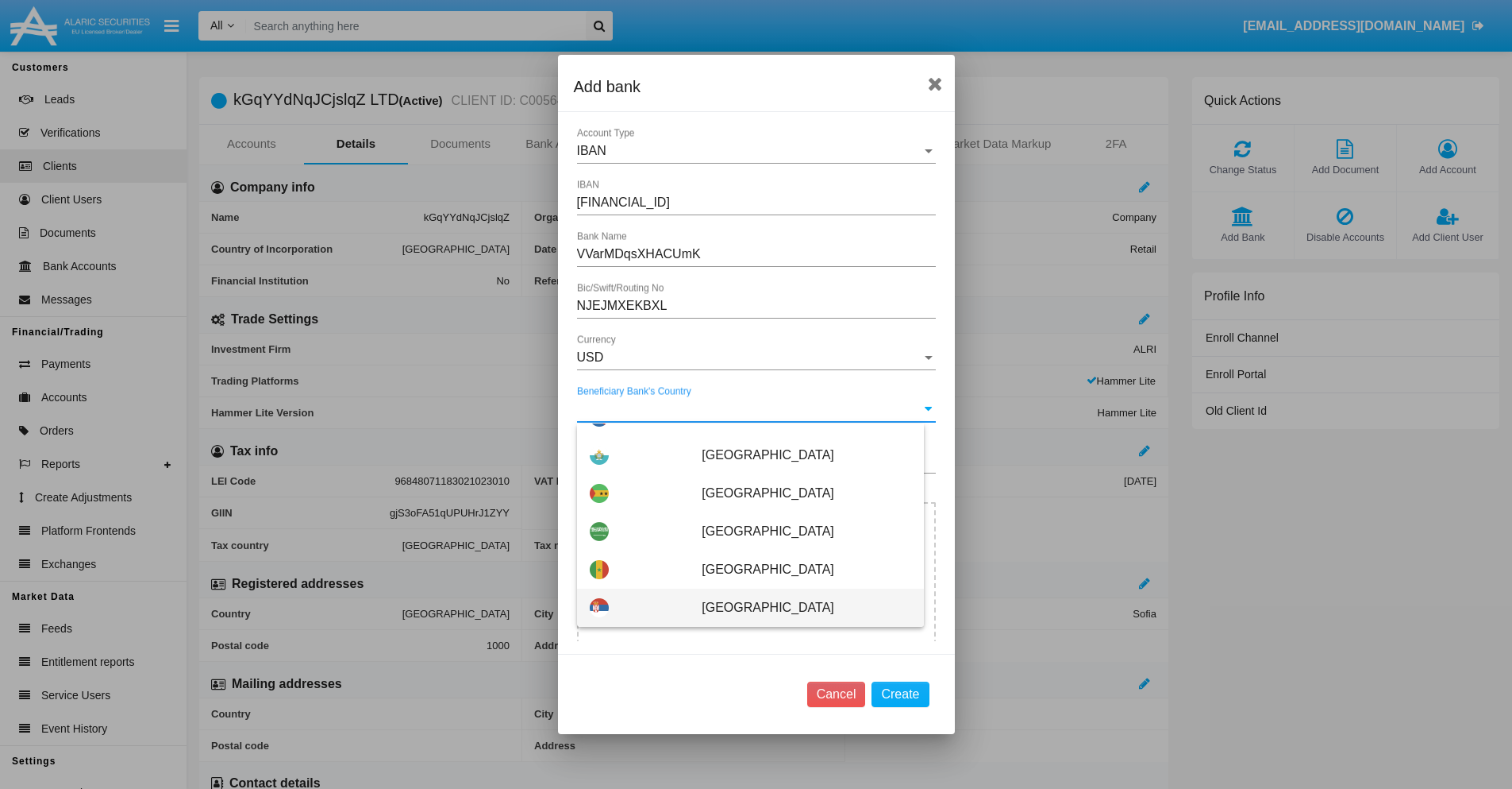
click at [798, 607] on span "[GEOGRAPHIC_DATA]" at bounding box center [806, 608] width 208 height 38
type input "[GEOGRAPHIC_DATA]"
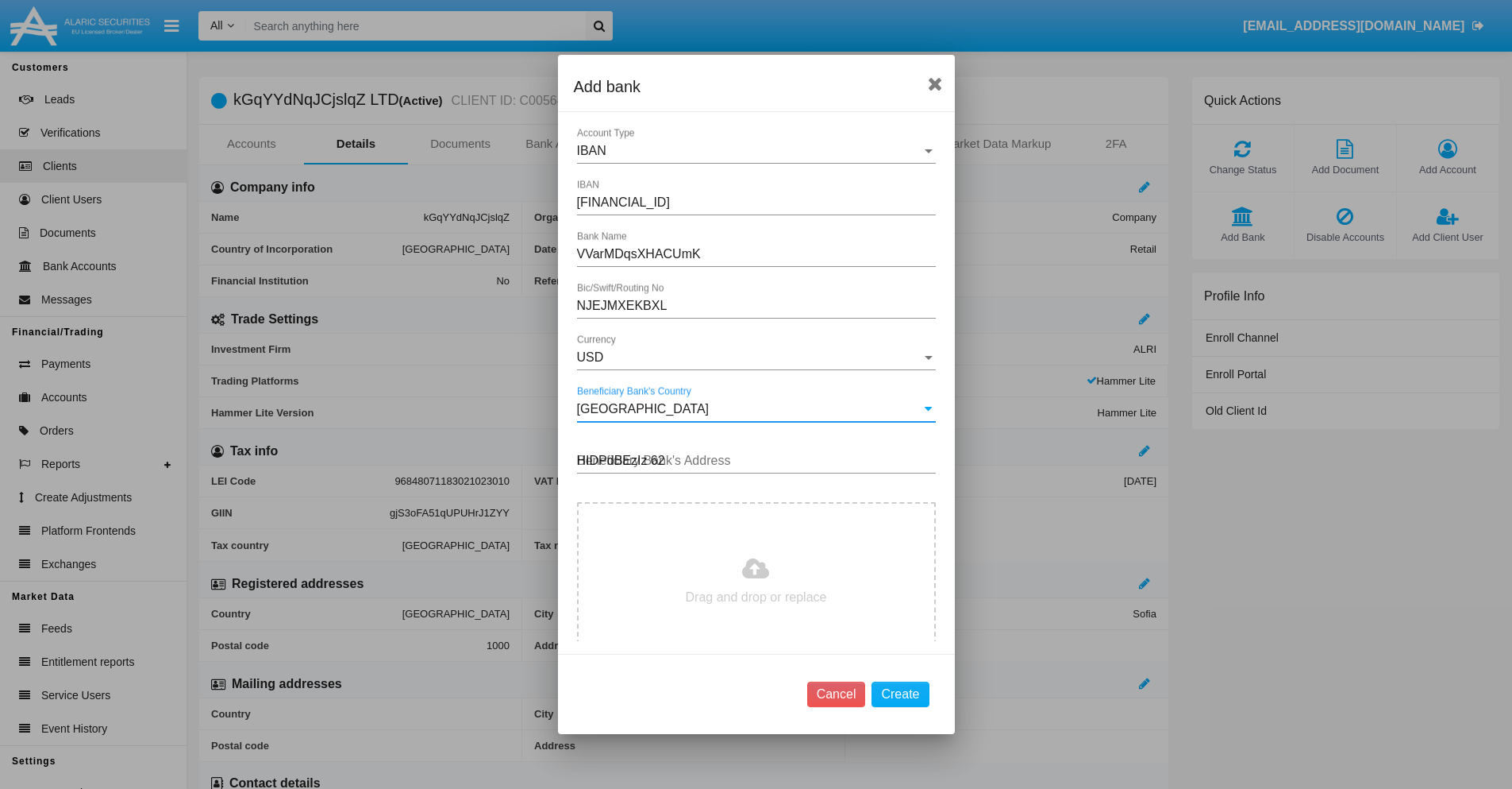
type input "HIDPdBEzIz 620"
type input "C:\fakepath\bank-statement.png"
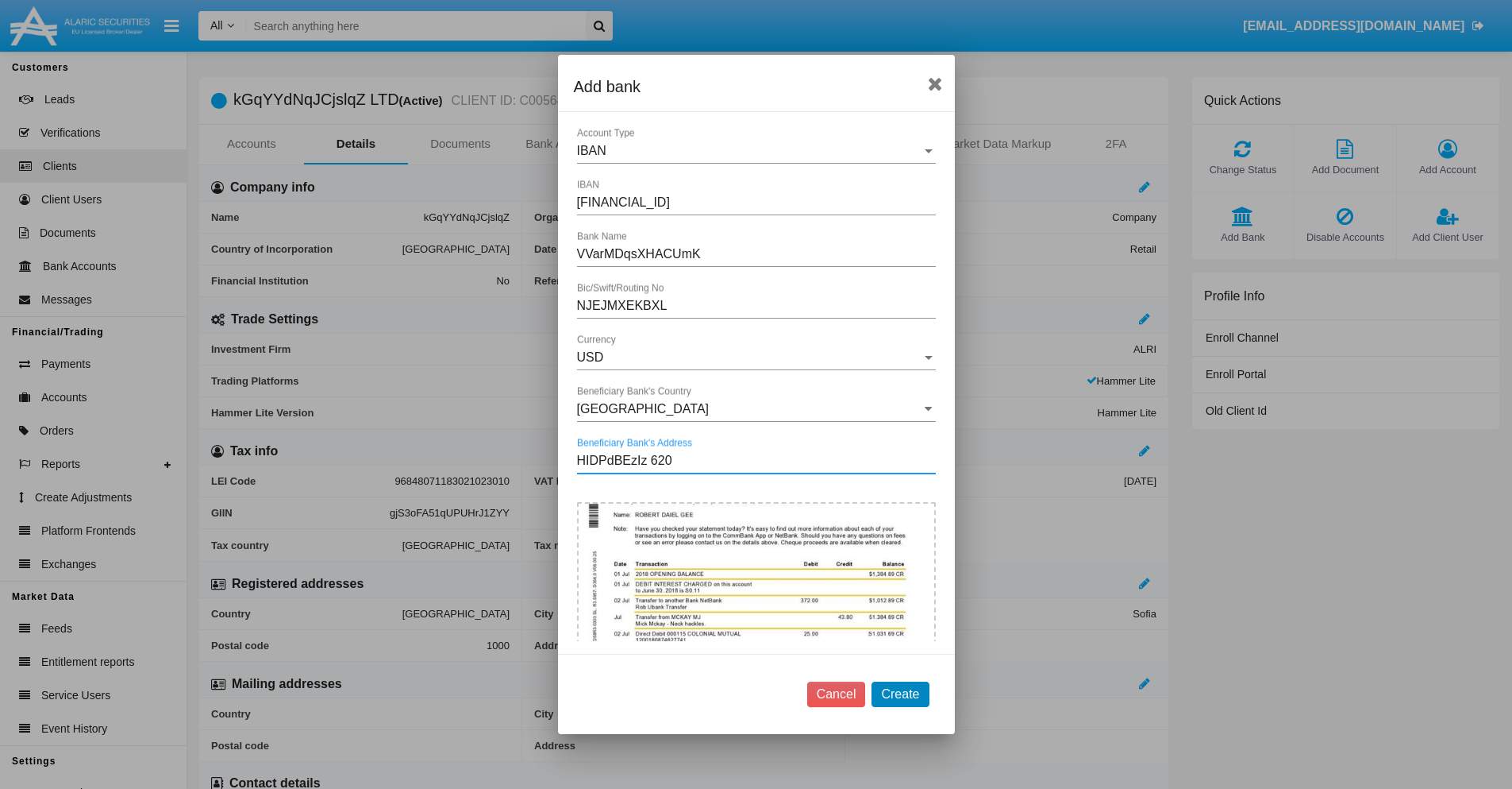
click at [900, 693] on button "Create" at bounding box center [900, 694] width 58 height 25
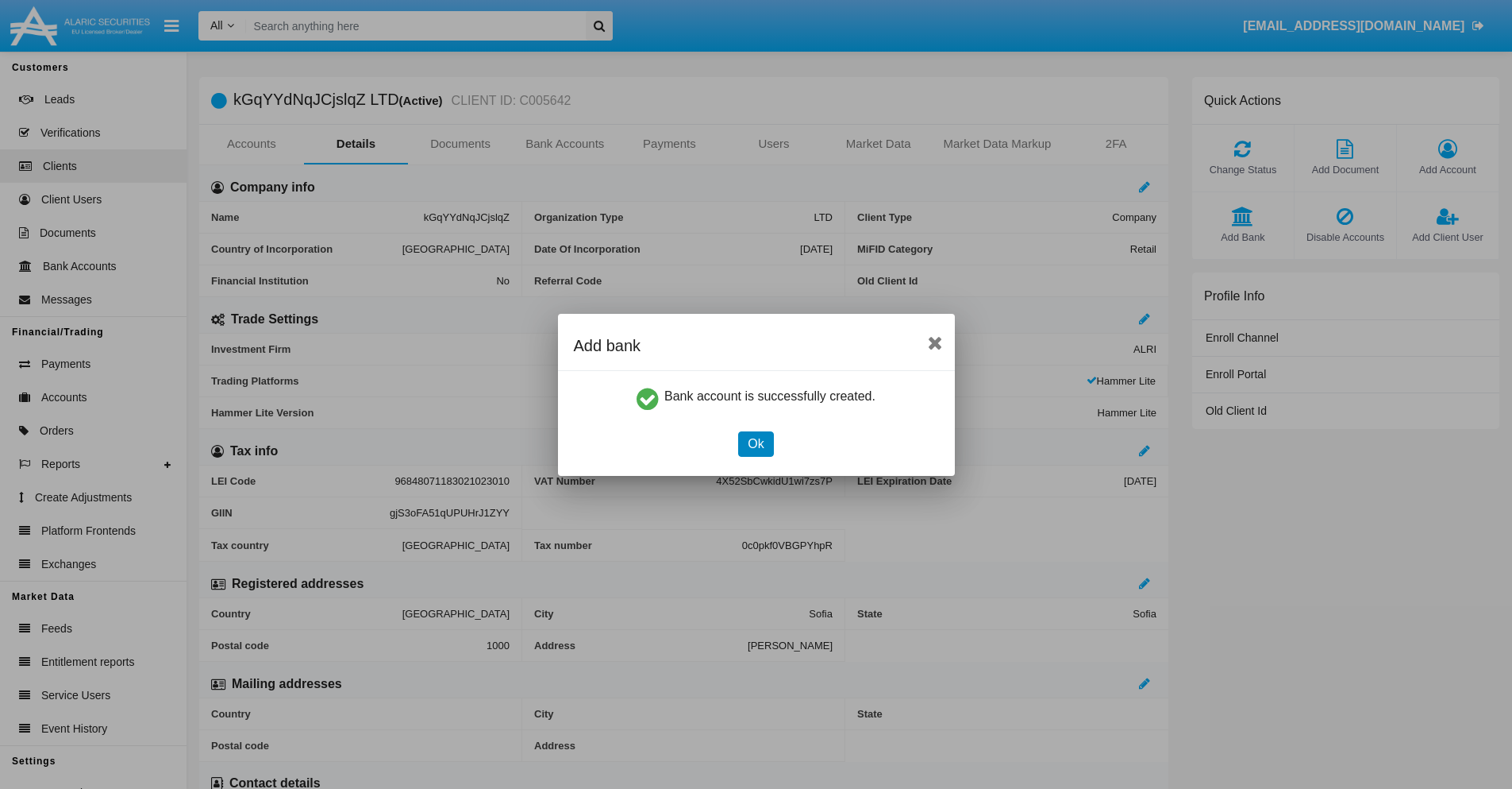
click at [756, 443] on button "Ok" at bounding box center [756, 444] width 35 height 25
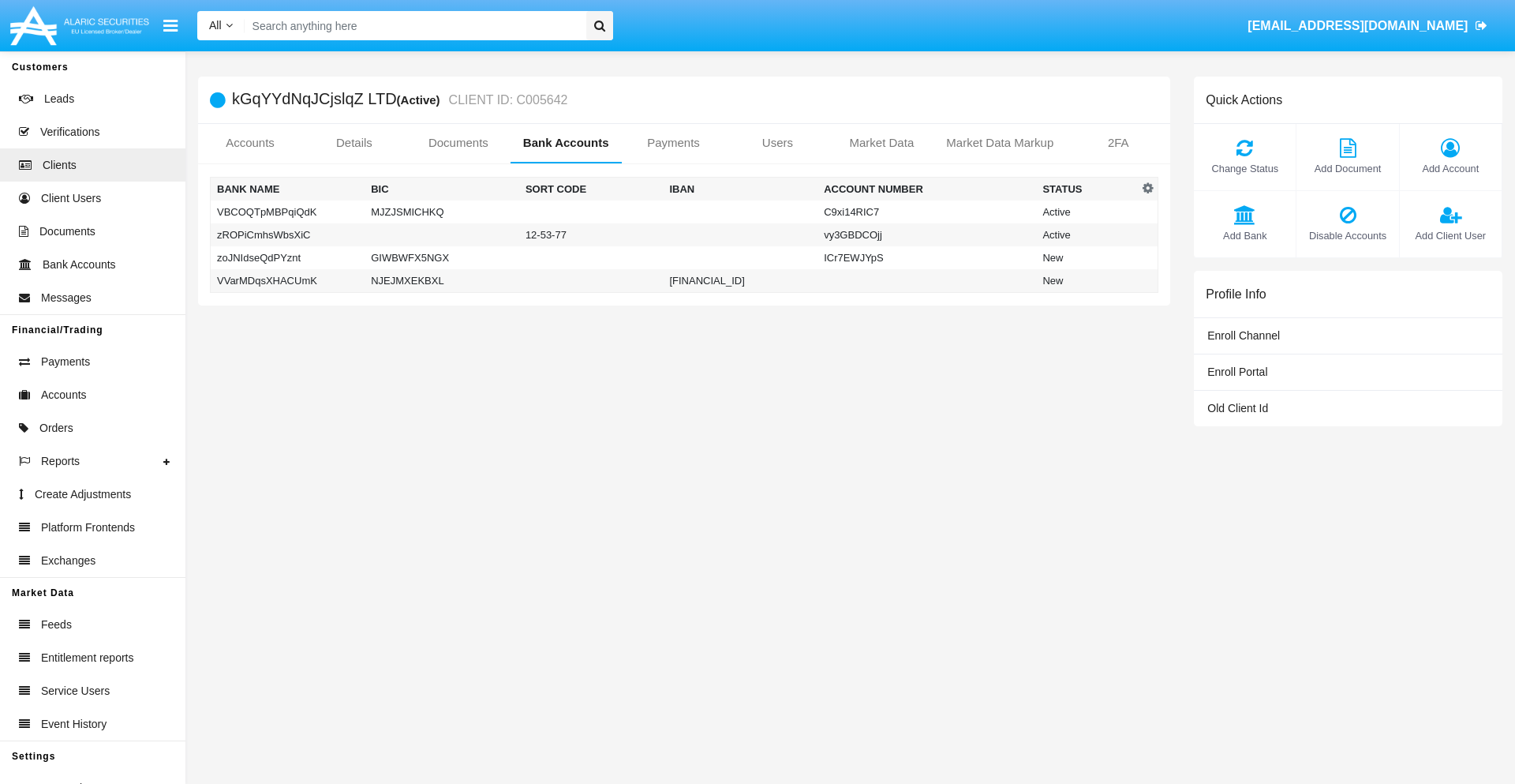
click at [288, 280] on td "VVarMDqsXHACUmK" at bounding box center [288, 281] width 155 height 24
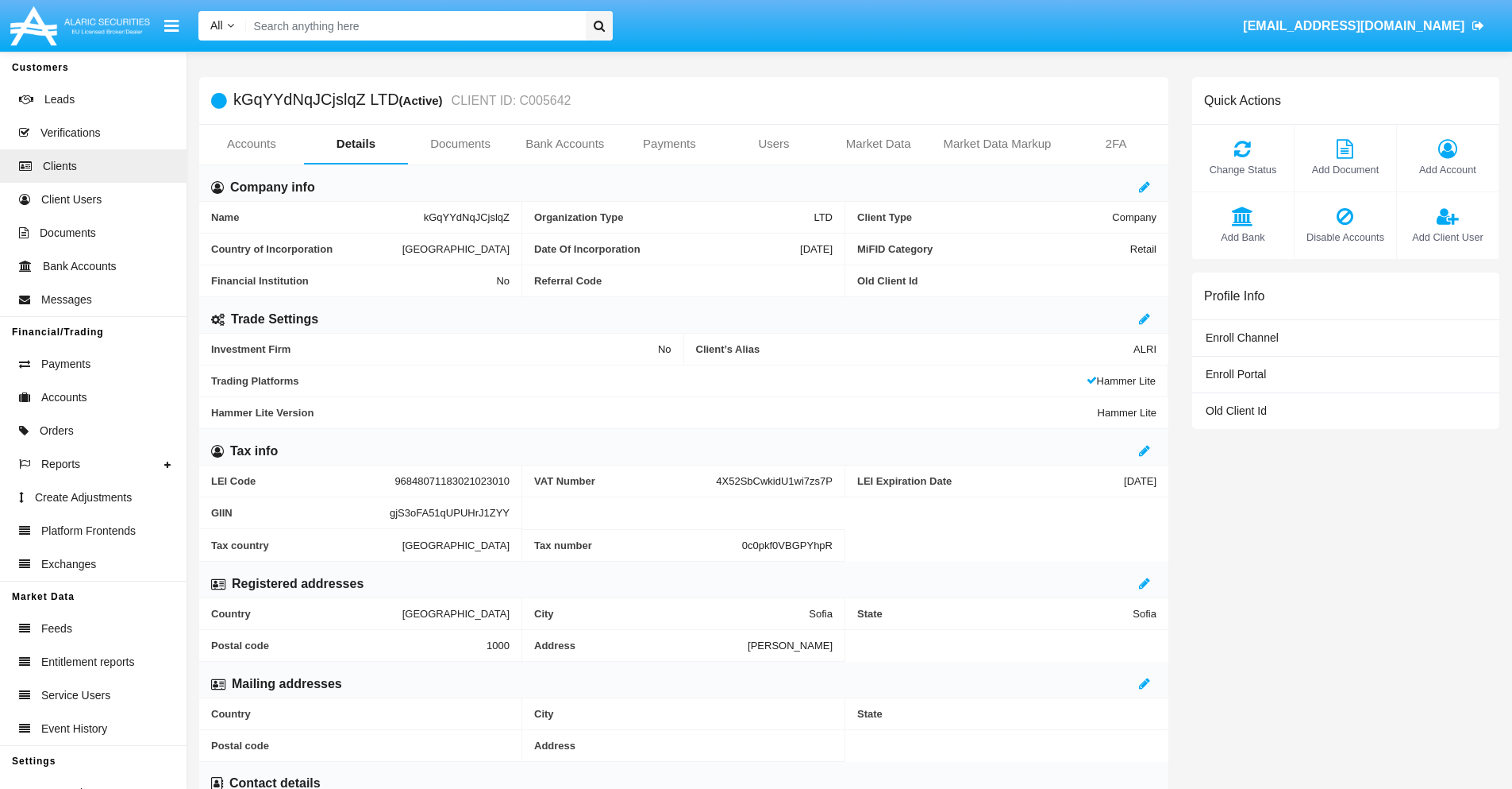
click at [1242, 237] on span "Add Bank" at bounding box center [1243, 237] width 86 height 15
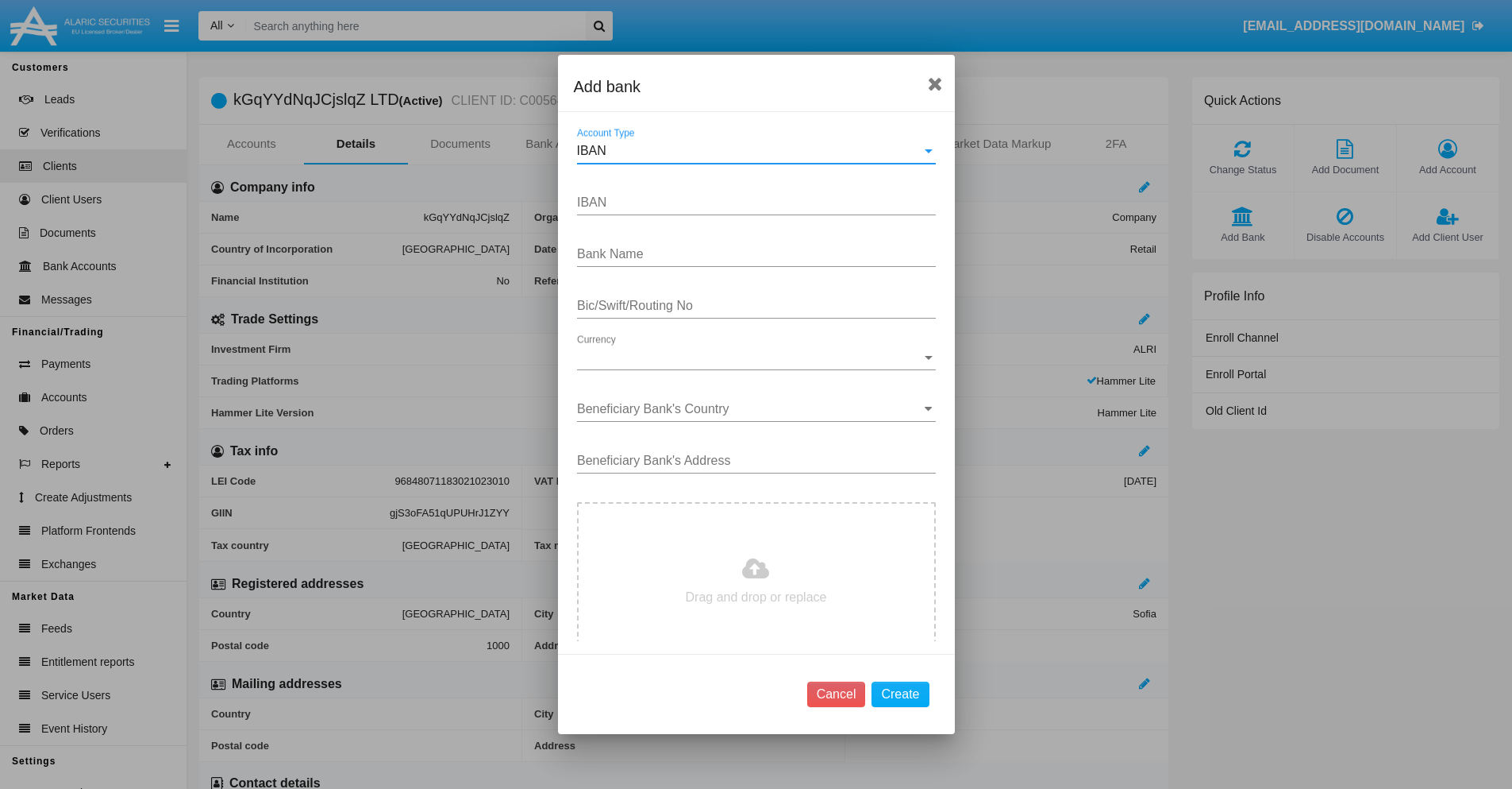
click at [750, 151] on div "IBAN" at bounding box center [748, 150] width 344 height 14
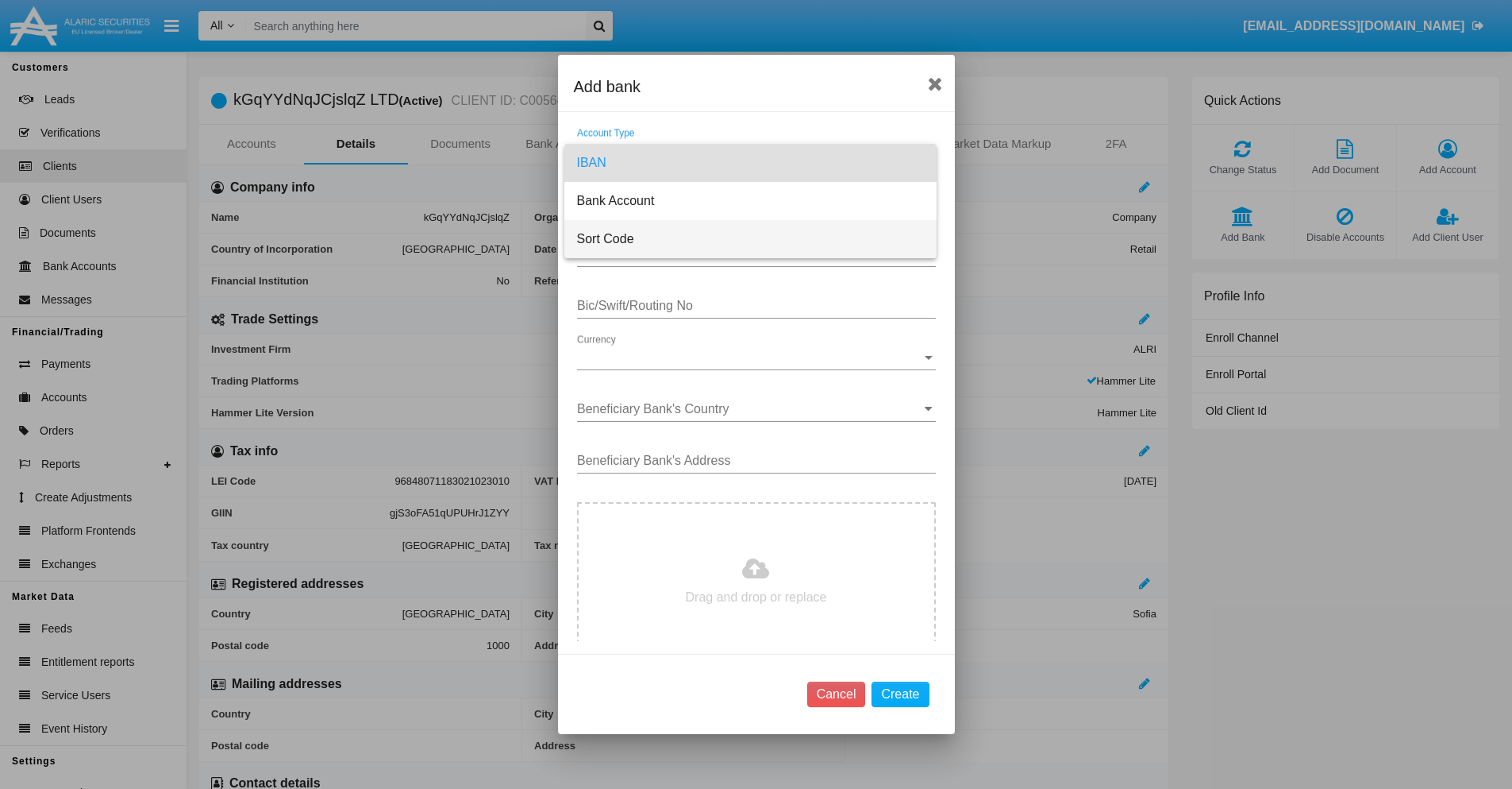
click at [750, 239] on span "Sort Code" at bounding box center [750, 239] width 347 height 38
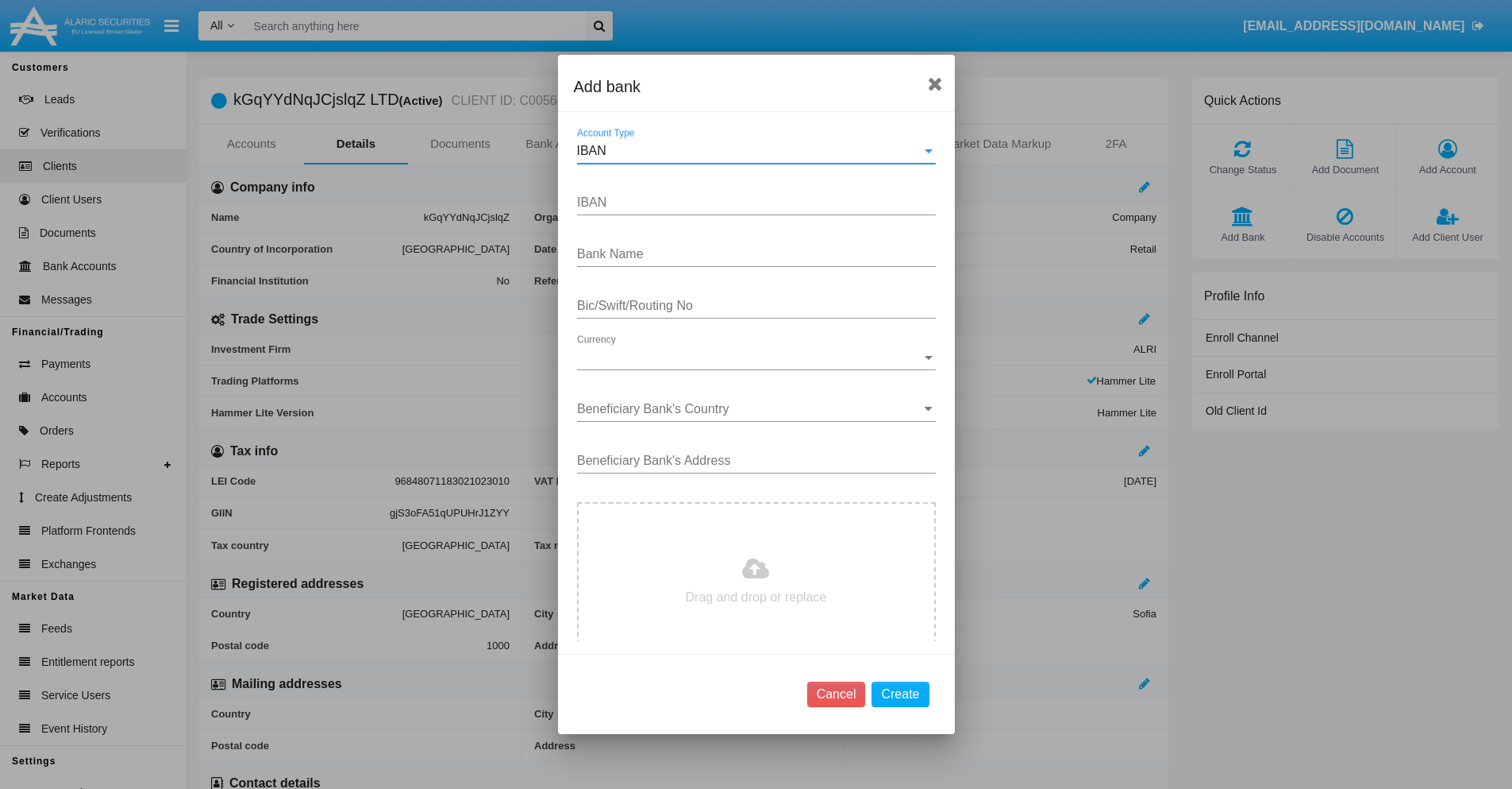
type input "[GEOGRAPHIC_DATA]"
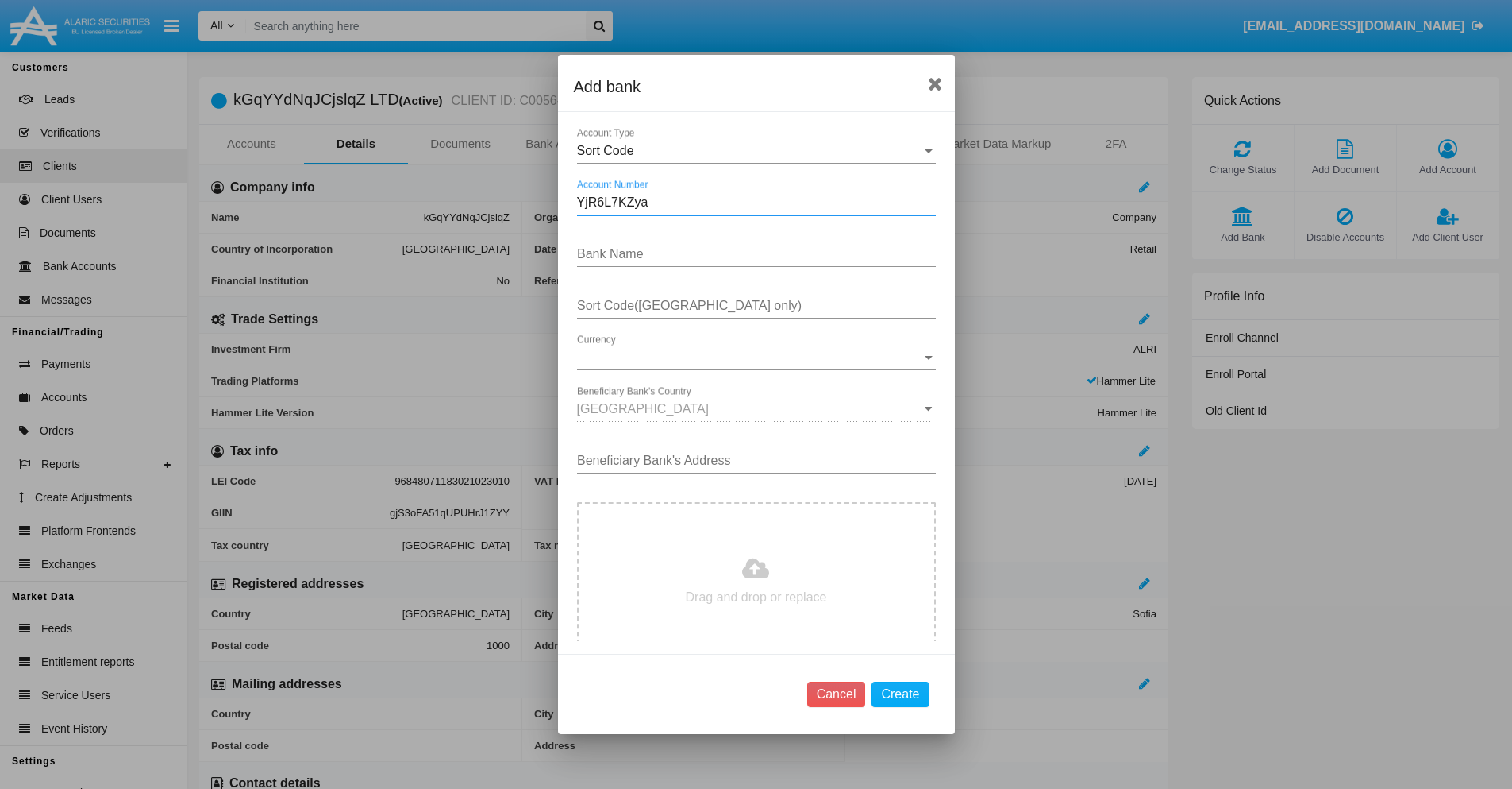
type input "YjR6L7KZya"
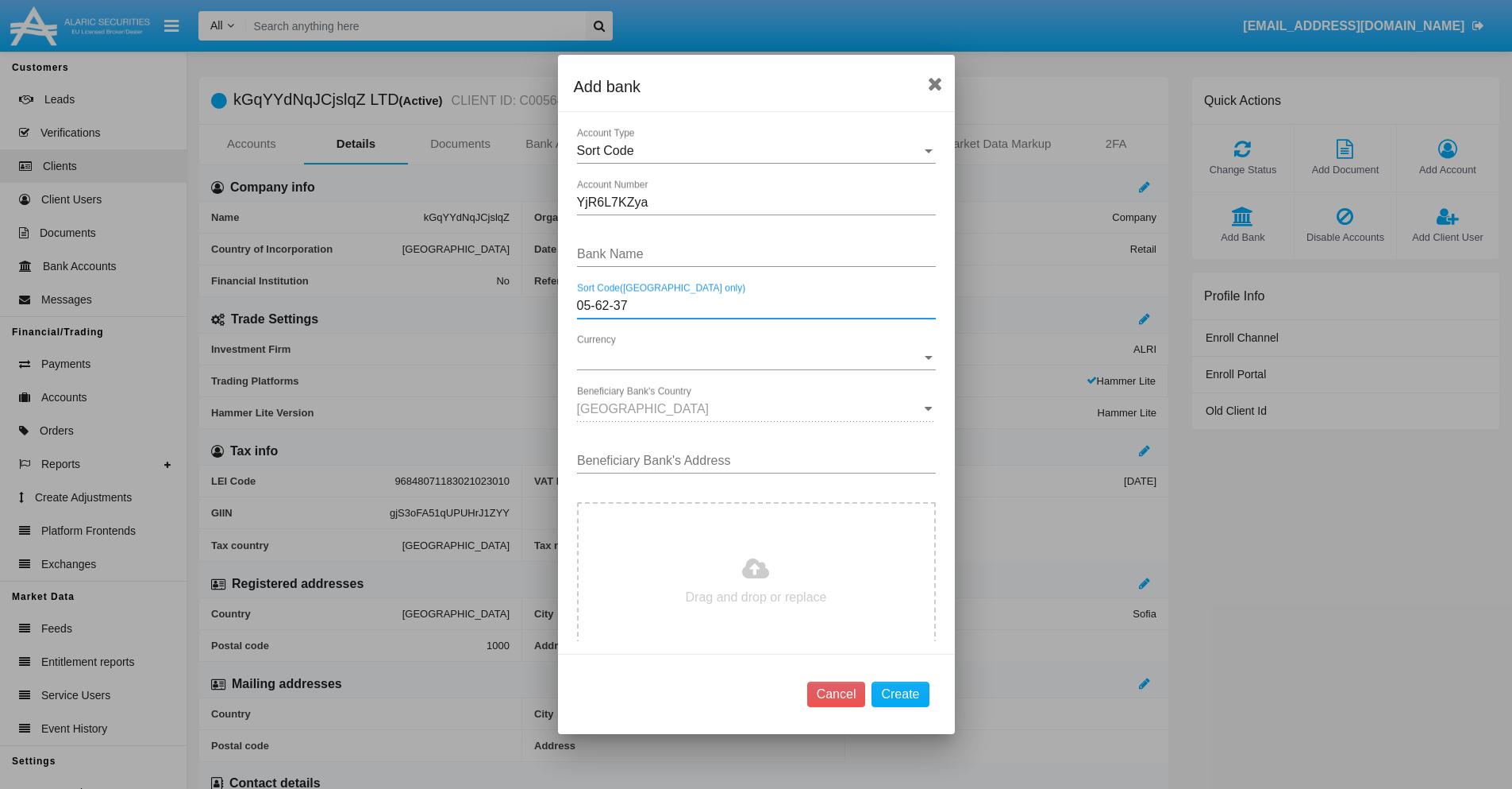
type input "05-62-37"
type input "ytffyPmjYRhgSIH"
click at [750, 358] on span "Currency" at bounding box center [748, 357] width 344 height 14
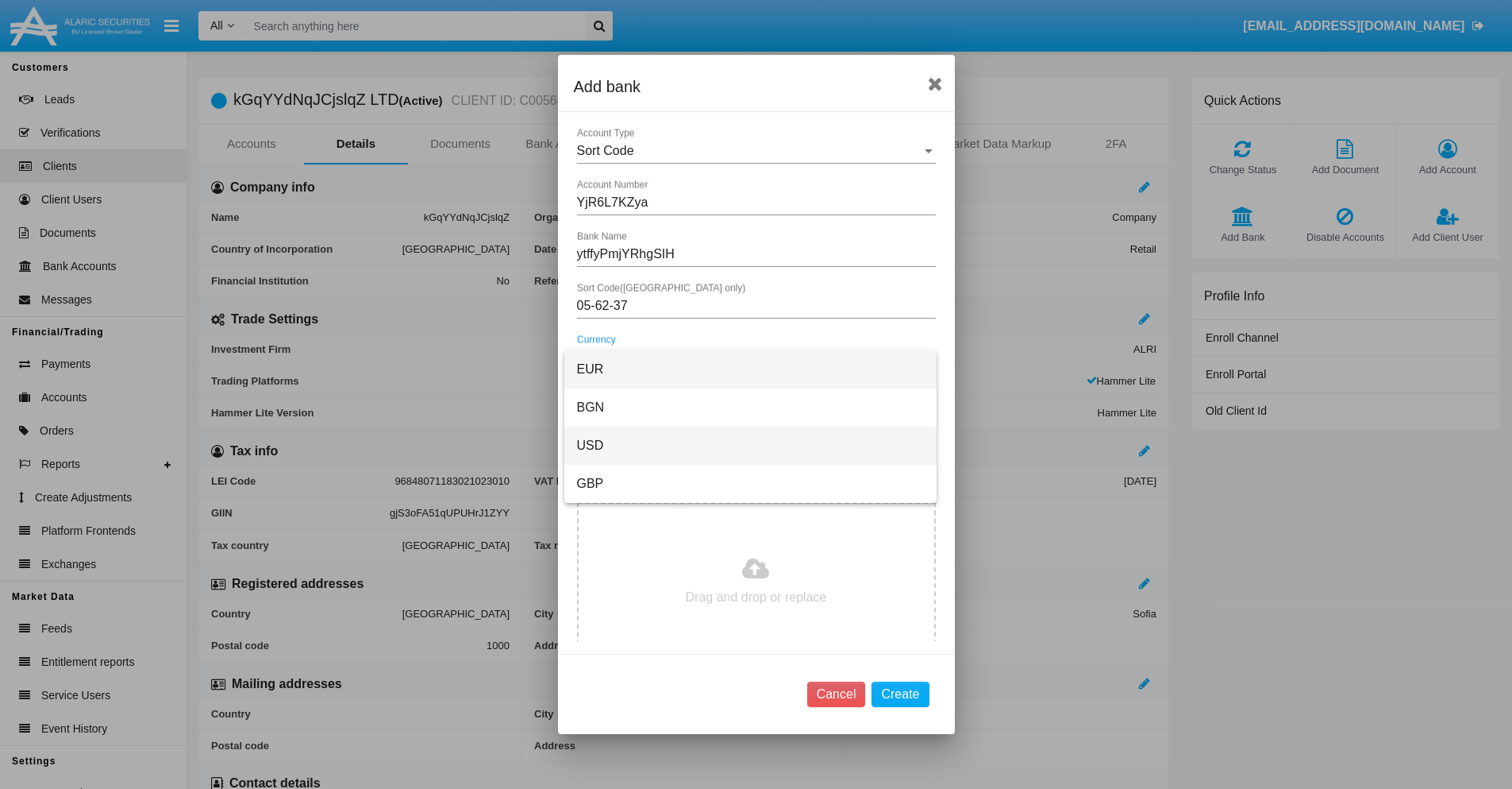
click at [750, 445] on span "USD" at bounding box center [750, 445] width 347 height 38
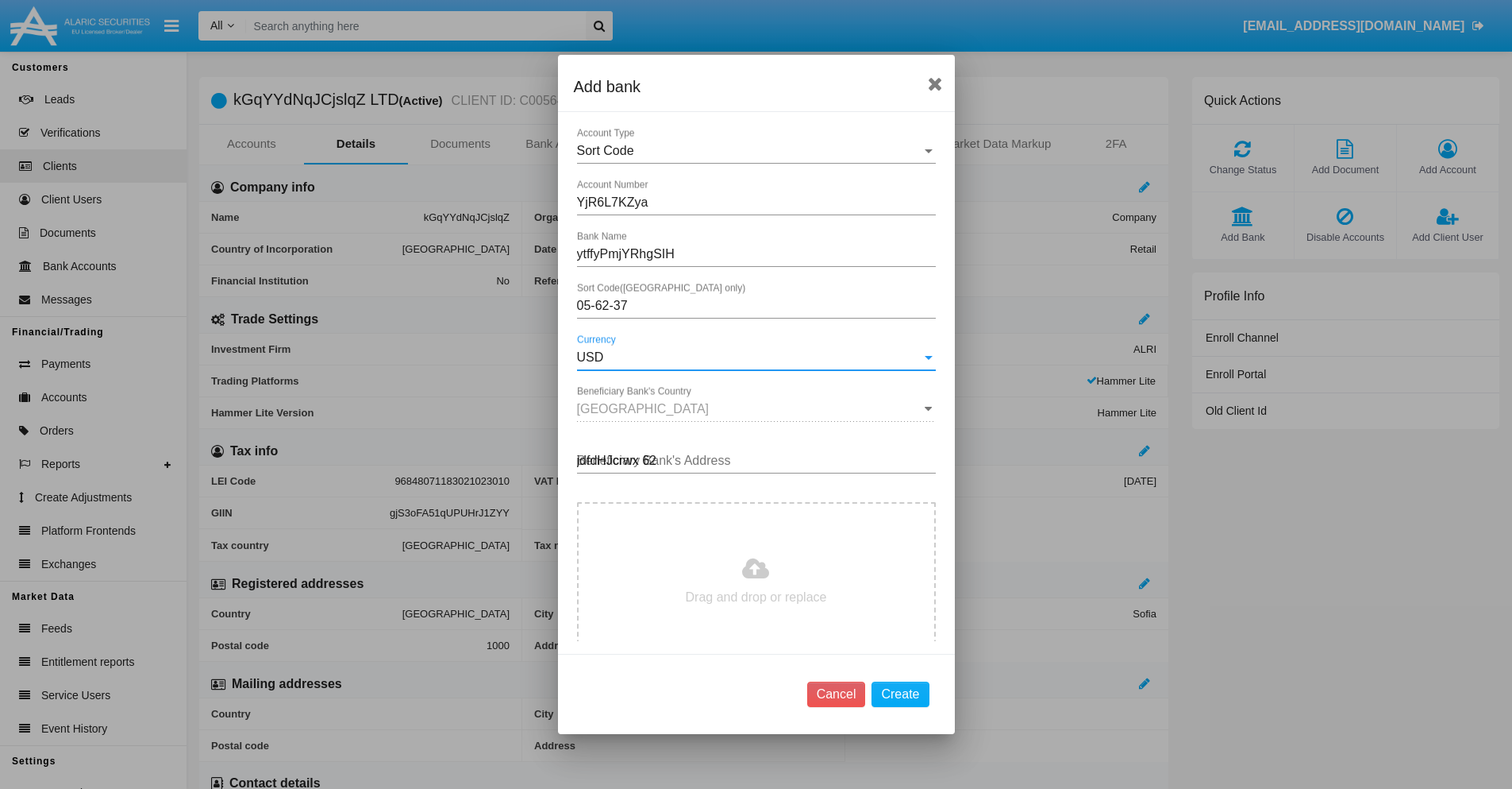
type input "jdfdHJcrwx 626"
type input "C:\fakepath\bank-statement.png"
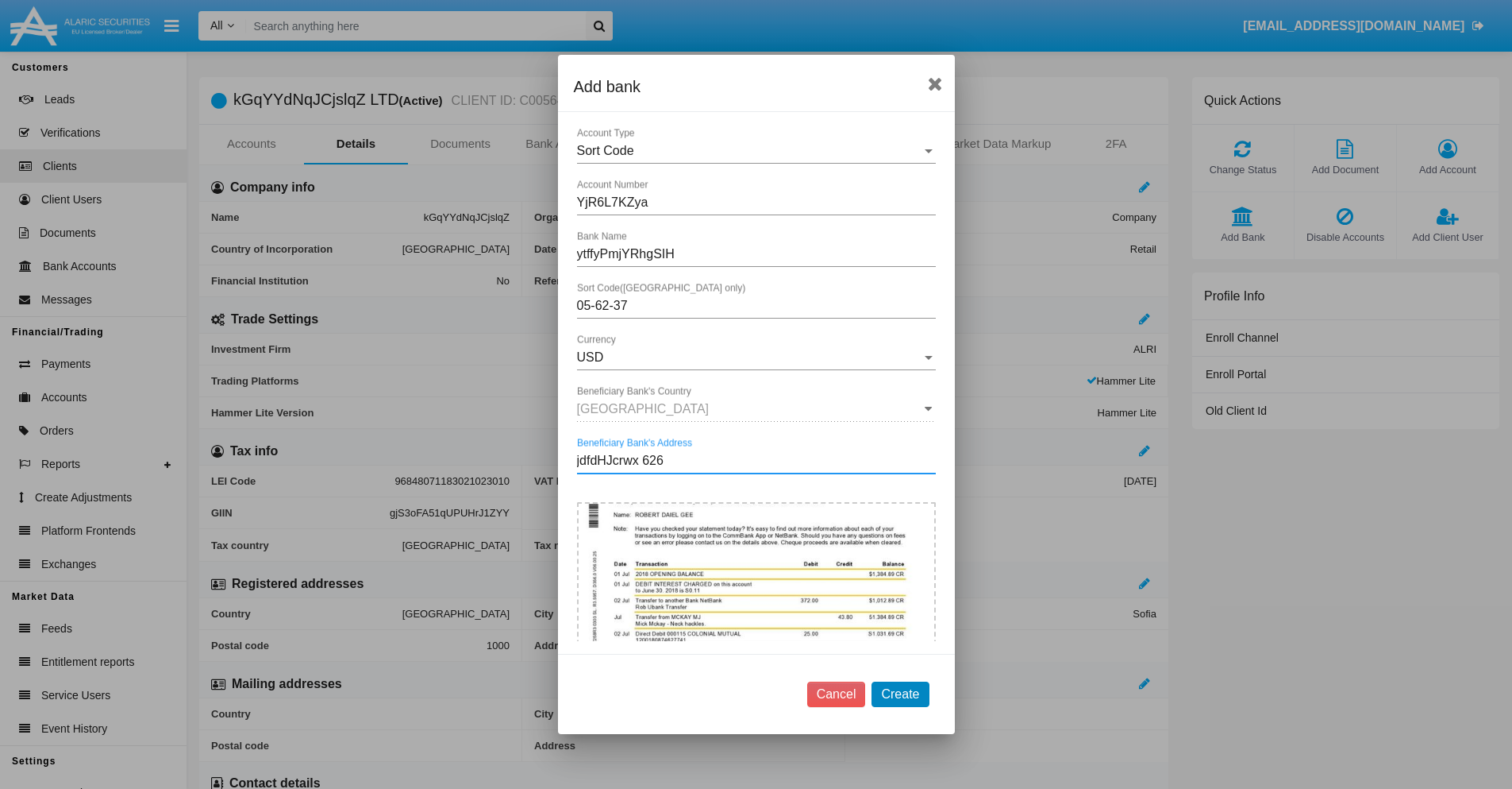
click at [900, 693] on button "Create" at bounding box center [900, 694] width 58 height 25
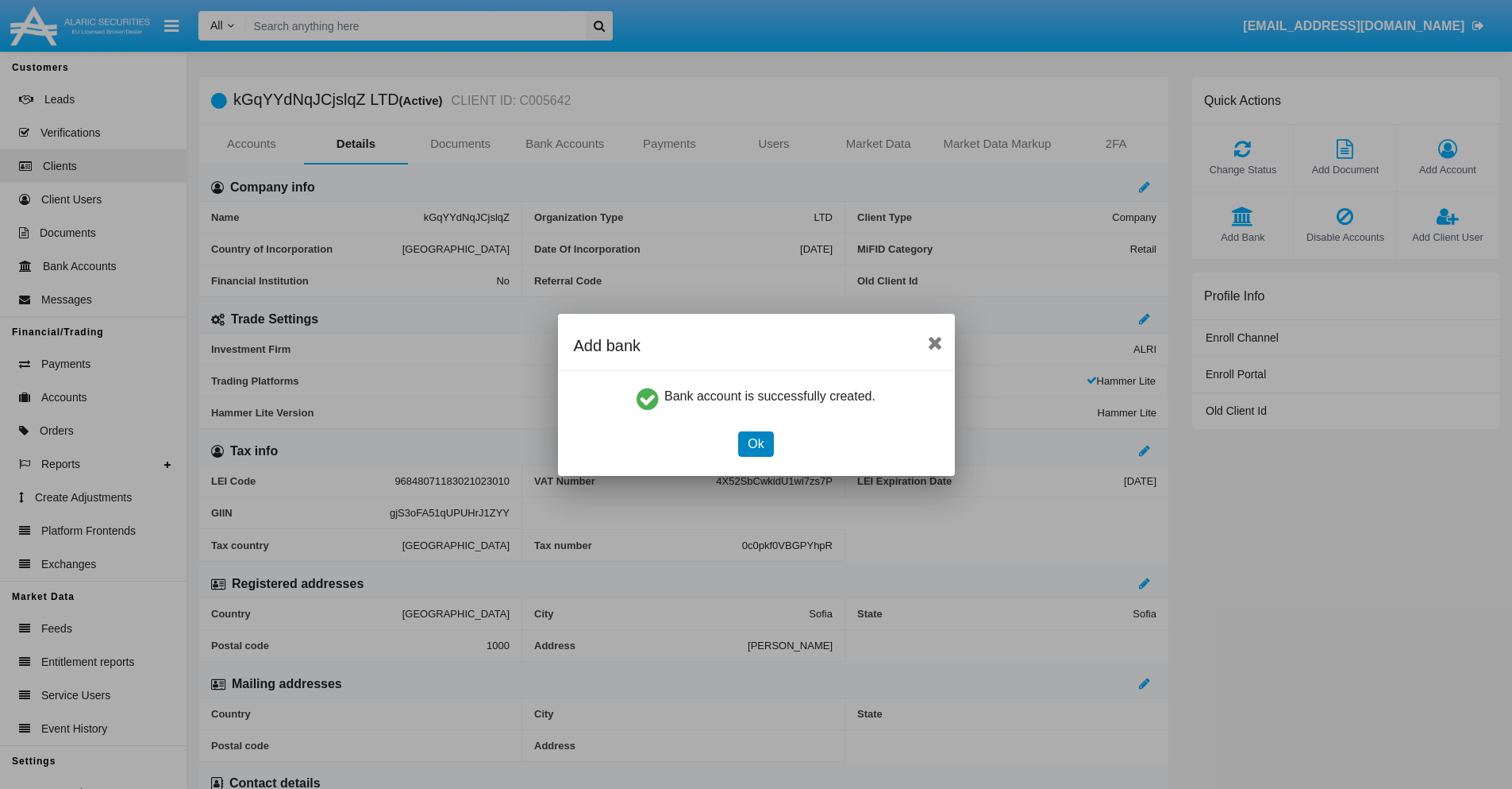
click at [756, 443] on button "Ok" at bounding box center [756, 444] width 35 height 25
